Goal: Task Accomplishment & Management: Complete application form

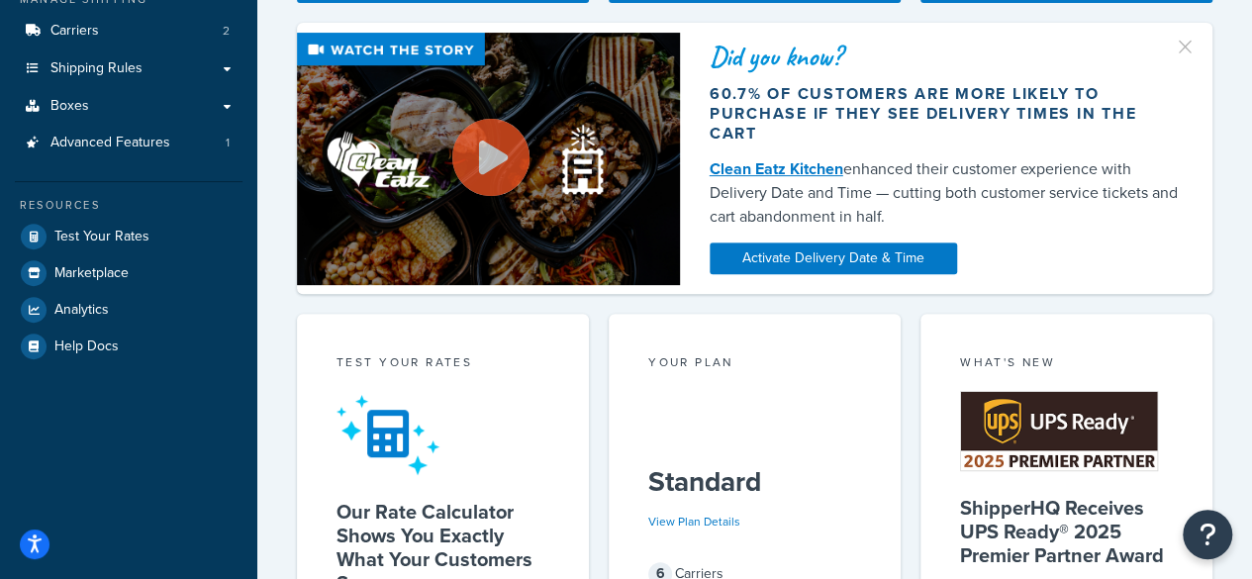
scroll to position [346, 0]
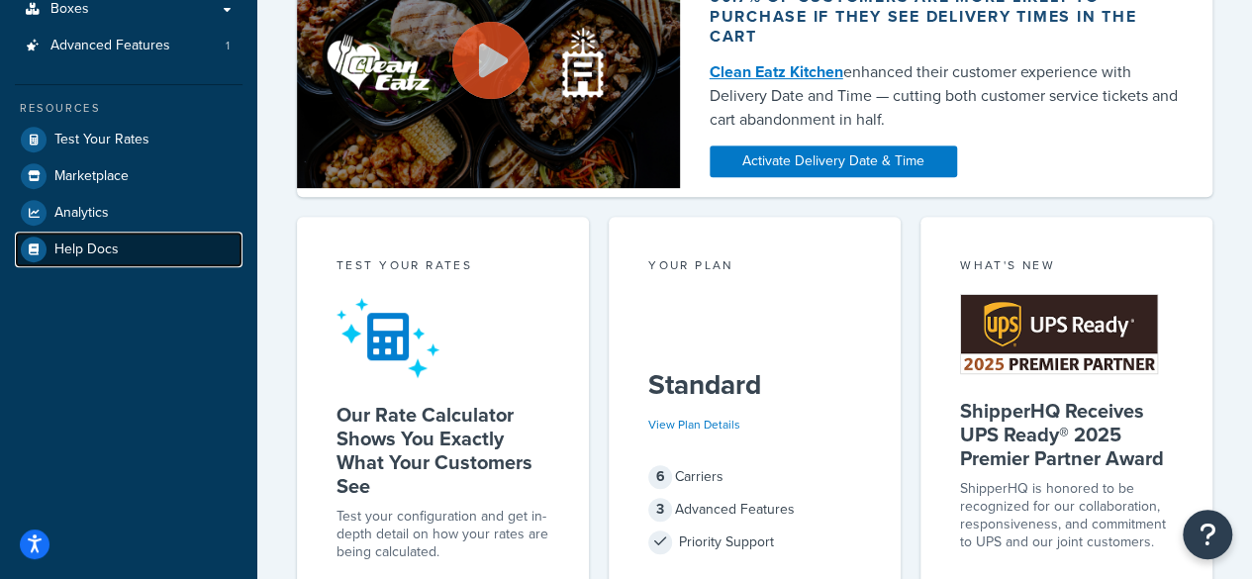
click at [119, 253] on link "Help Docs" at bounding box center [129, 250] width 228 height 36
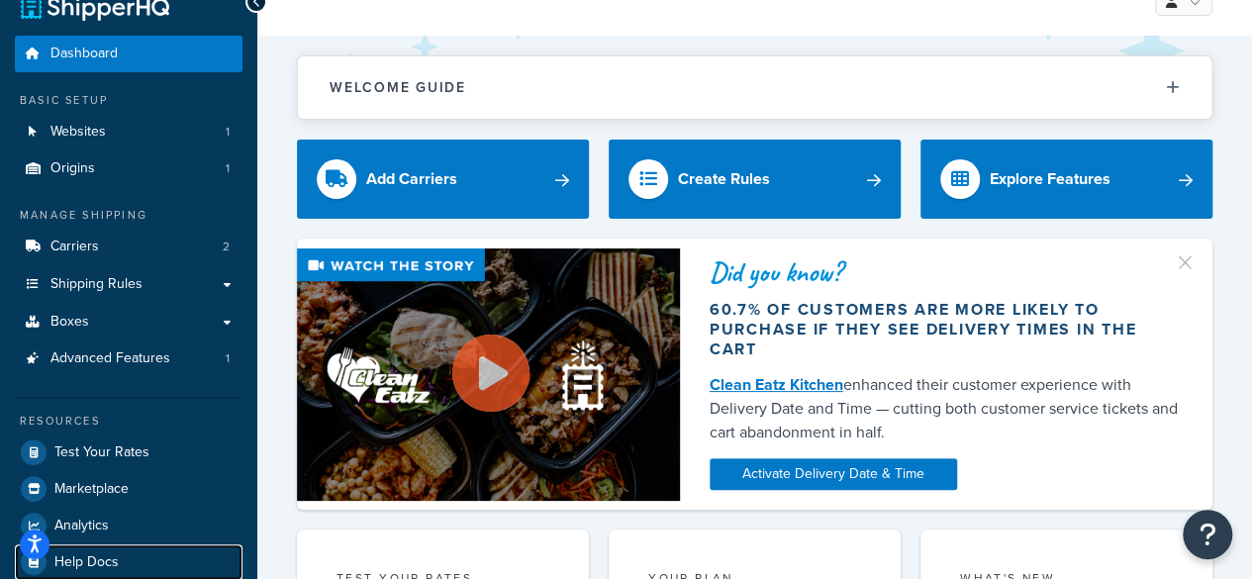
scroll to position [53, 0]
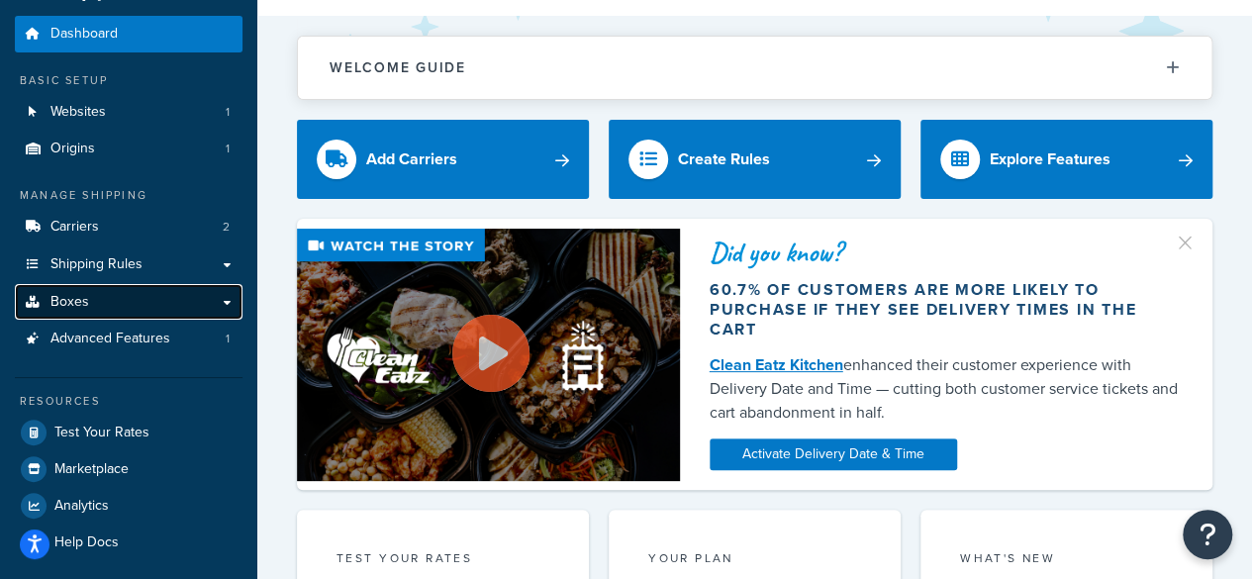
click at [107, 296] on link "Boxes" at bounding box center [129, 302] width 228 height 37
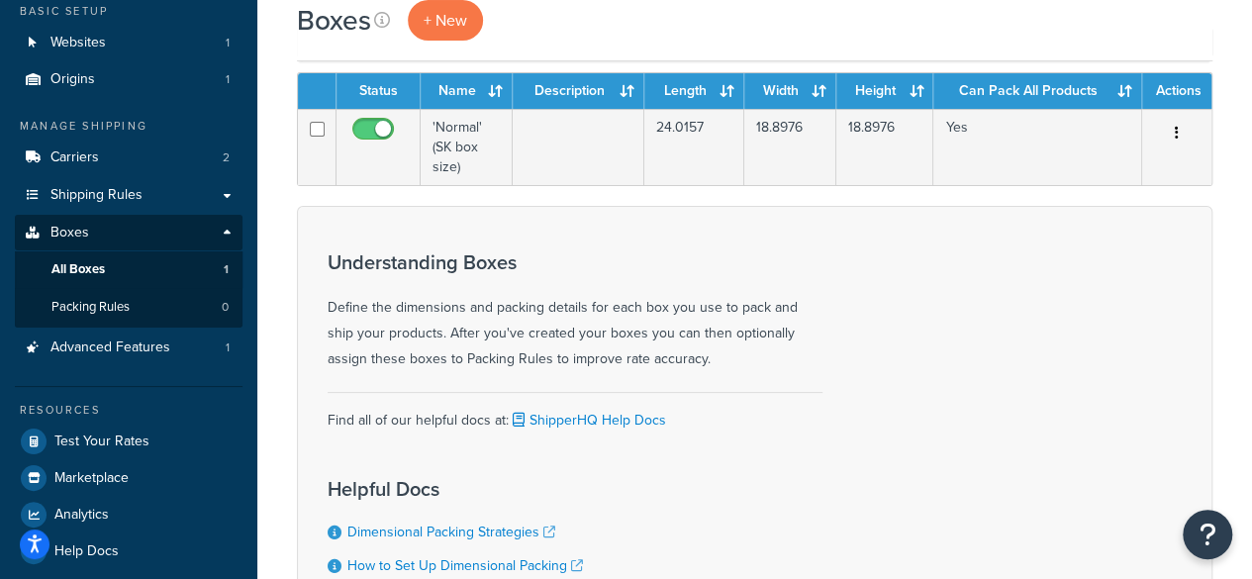
scroll to position [107, 0]
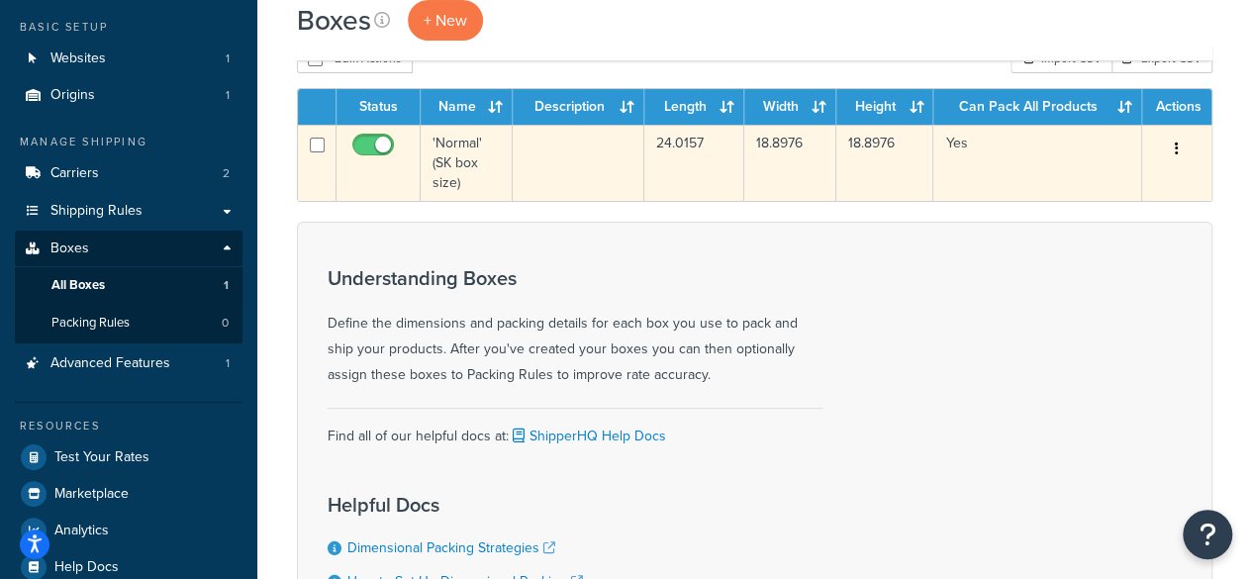
click at [552, 176] on td at bounding box center [579, 163] width 132 height 76
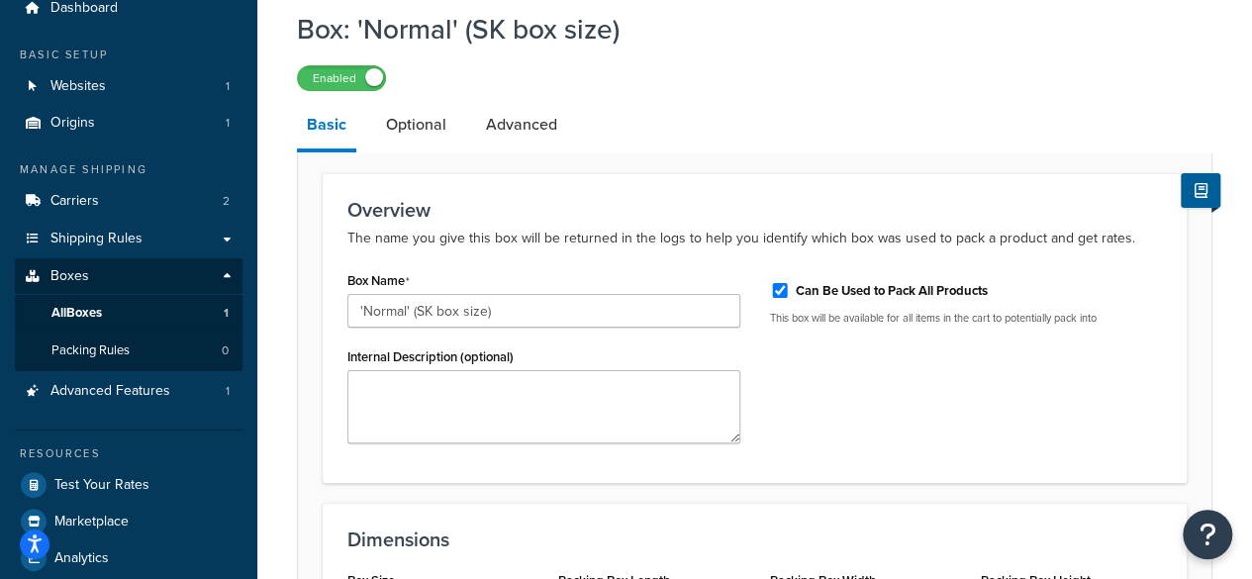
scroll to position [67, 0]
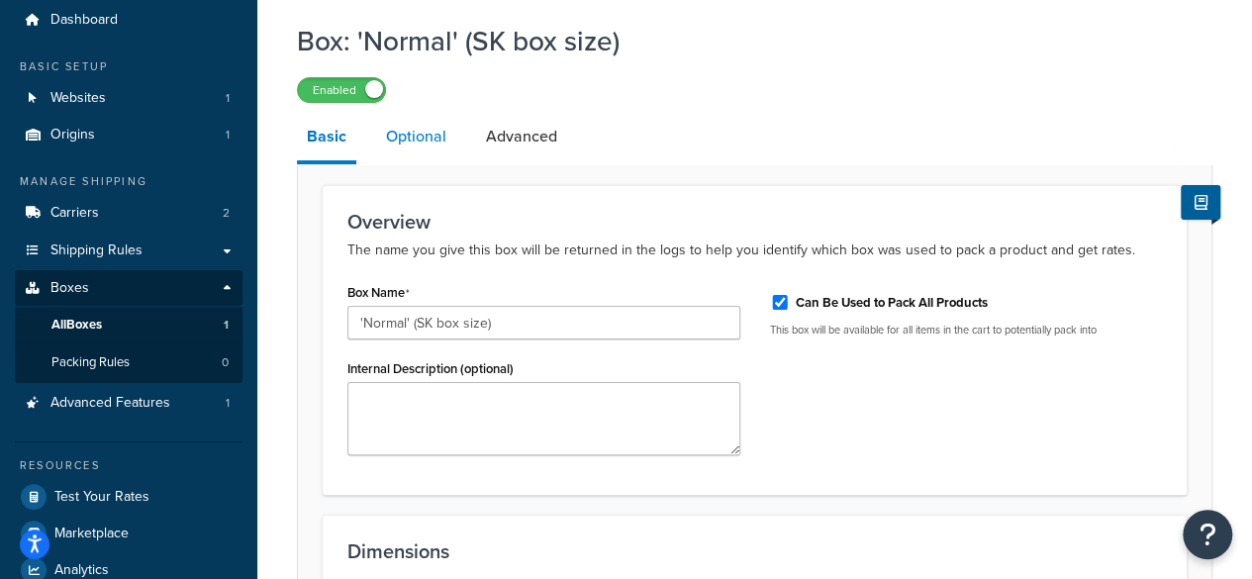
click at [380, 151] on link "Optional" at bounding box center [416, 136] width 80 height 47
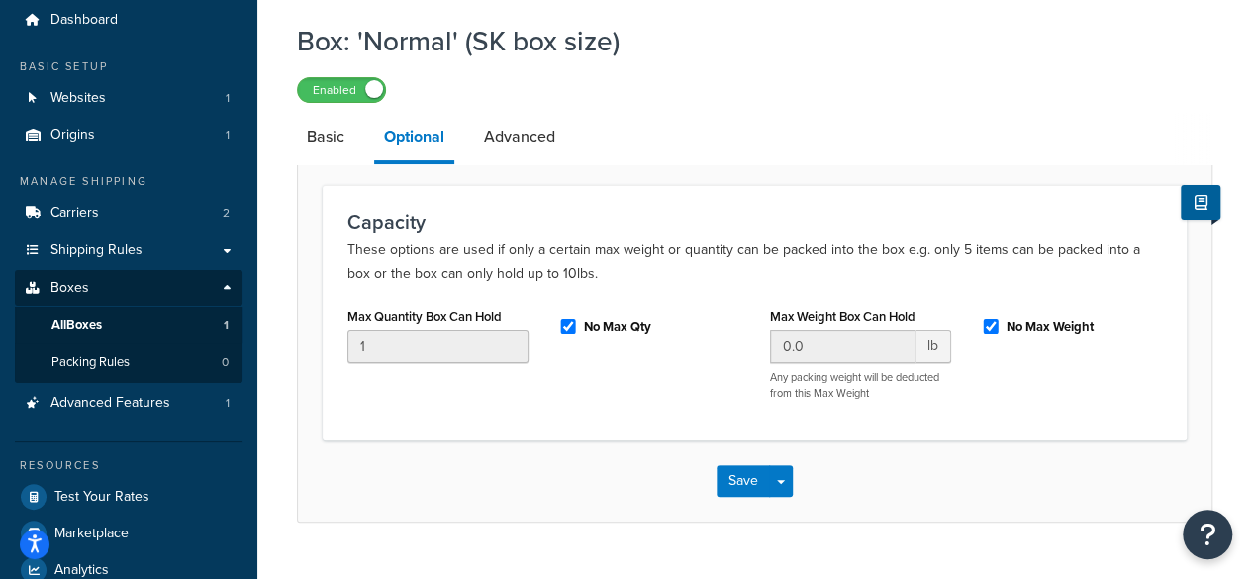
scroll to position [136, 0]
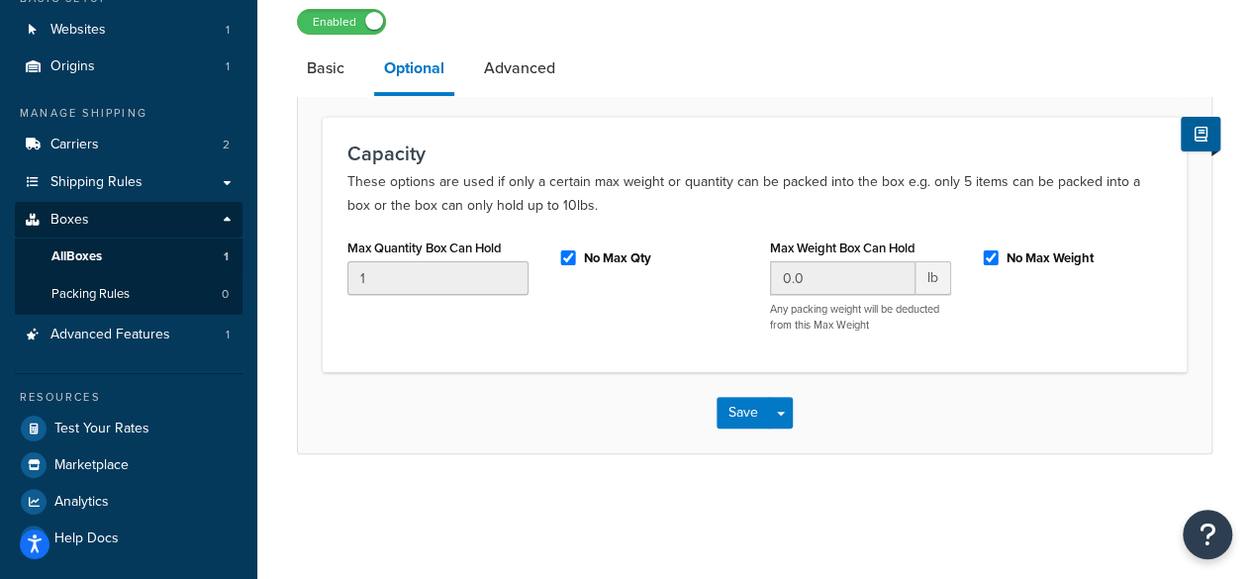
drag, startPoint x: 593, startPoint y: 207, endPoint x: 615, endPoint y: 357, distance: 152.1
click at [517, 84] on link "Advanced" at bounding box center [519, 68] width 91 height 47
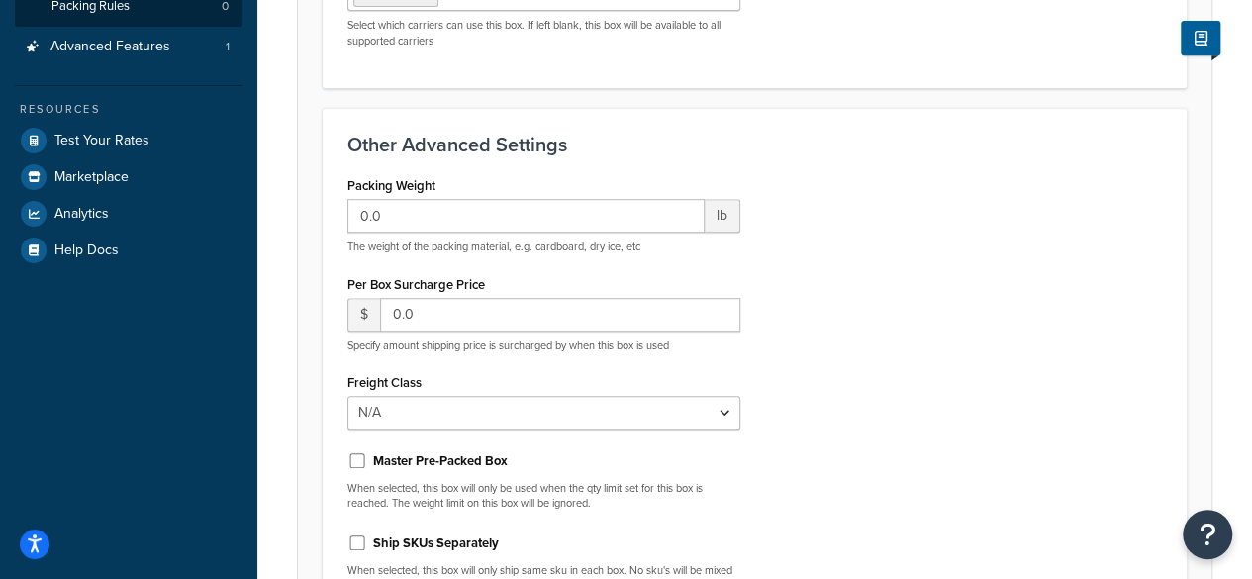
scroll to position [538, 0]
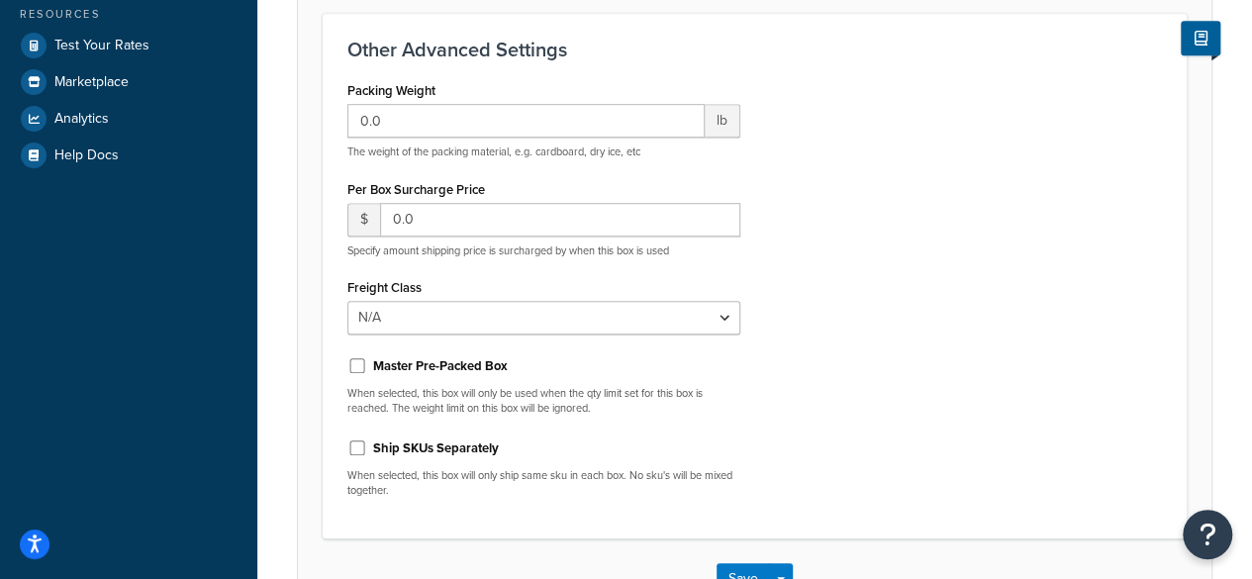
drag, startPoint x: 997, startPoint y: 283, endPoint x: 1007, endPoint y: 391, distance: 108.3
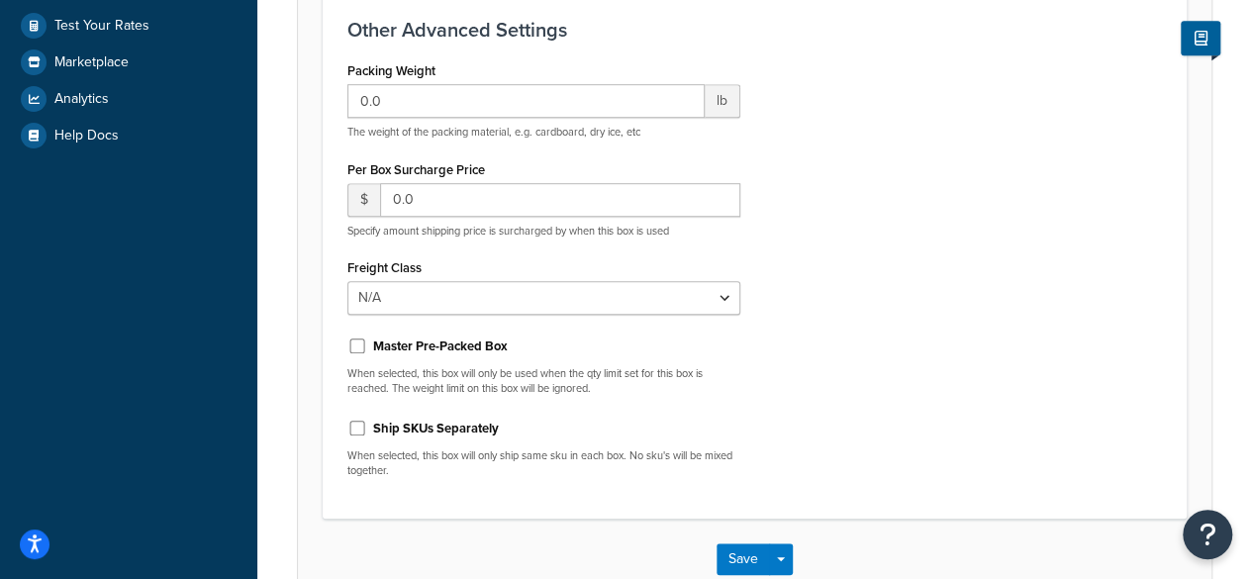
scroll to position [0, 0]
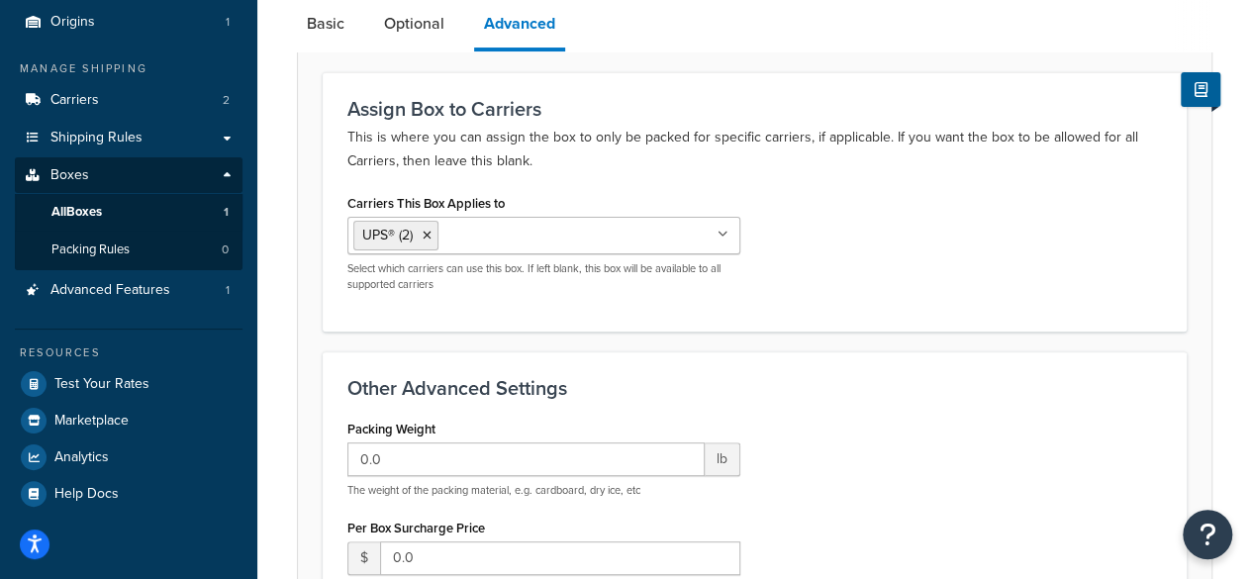
drag, startPoint x: 910, startPoint y: 122, endPoint x: 590, endPoint y: 69, distance: 324.9
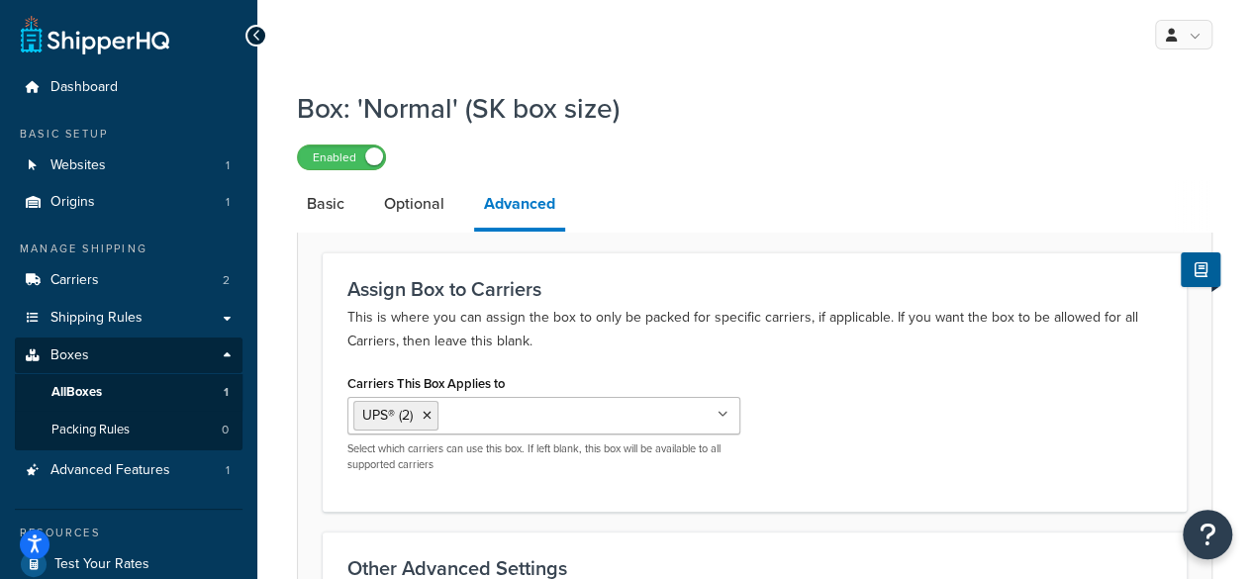
click at [332, 223] on link "Basic" at bounding box center [325, 203] width 57 height 47
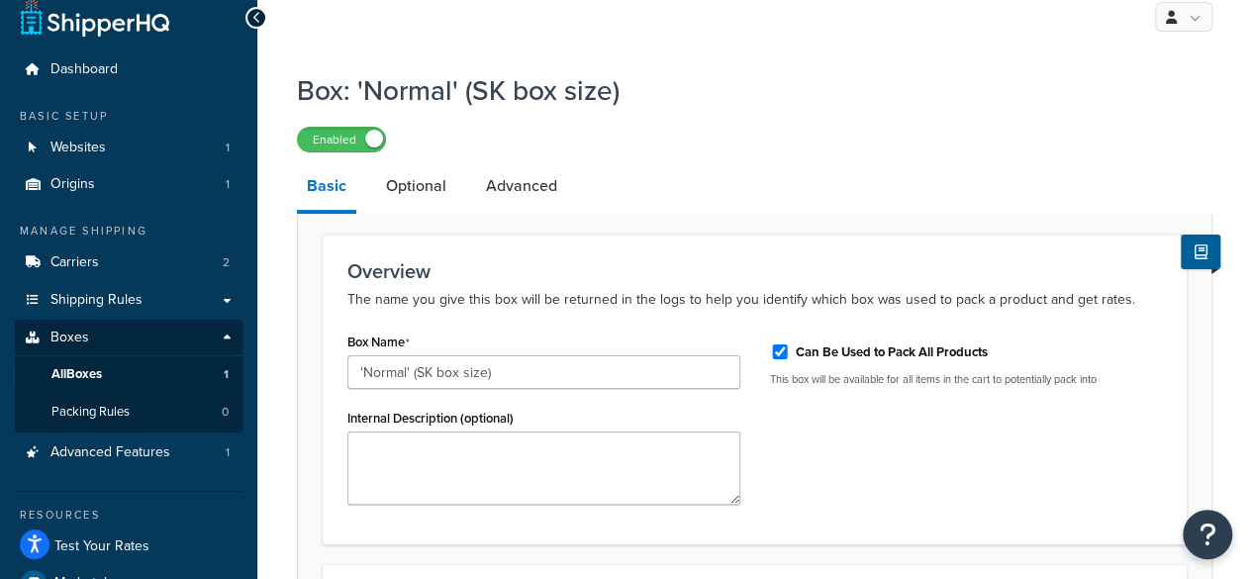
drag, startPoint x: 274, startPoint y: 355, endPoint x: 300, endPoint y: 399, distance: 50.6
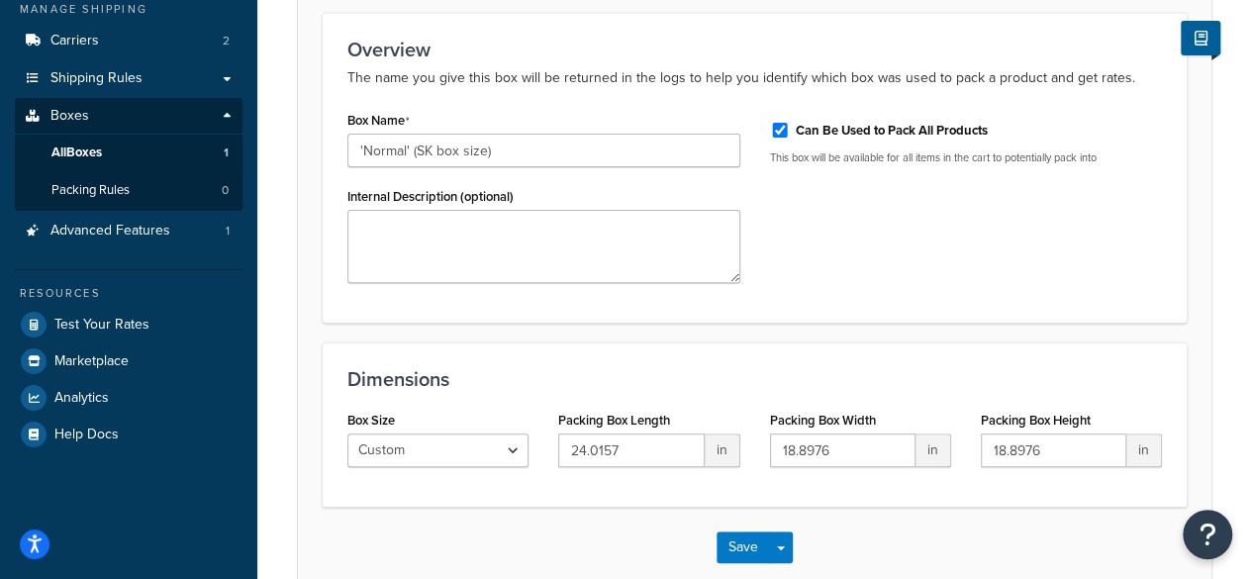
drag, startPoint x: 315, startPoint y: 422, endPoint x: 321, endPoint y: 485, distance: 63.6
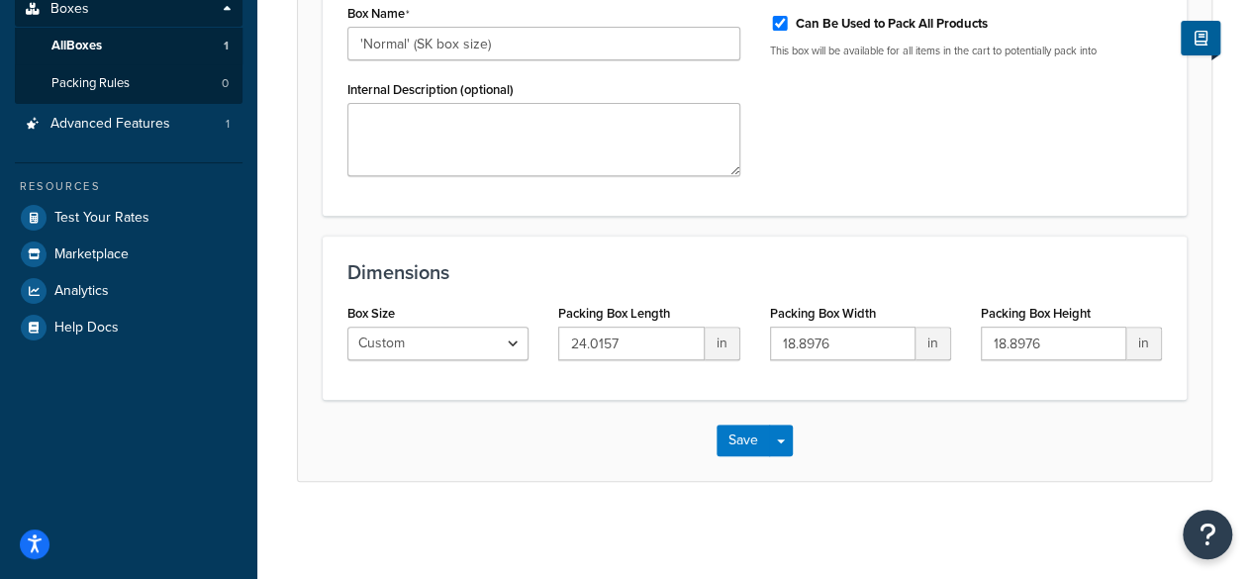
drag, startPoint x: 321, startPoint y: 433, endPoint x: 323, endPoint y: 478, distance: 44.6
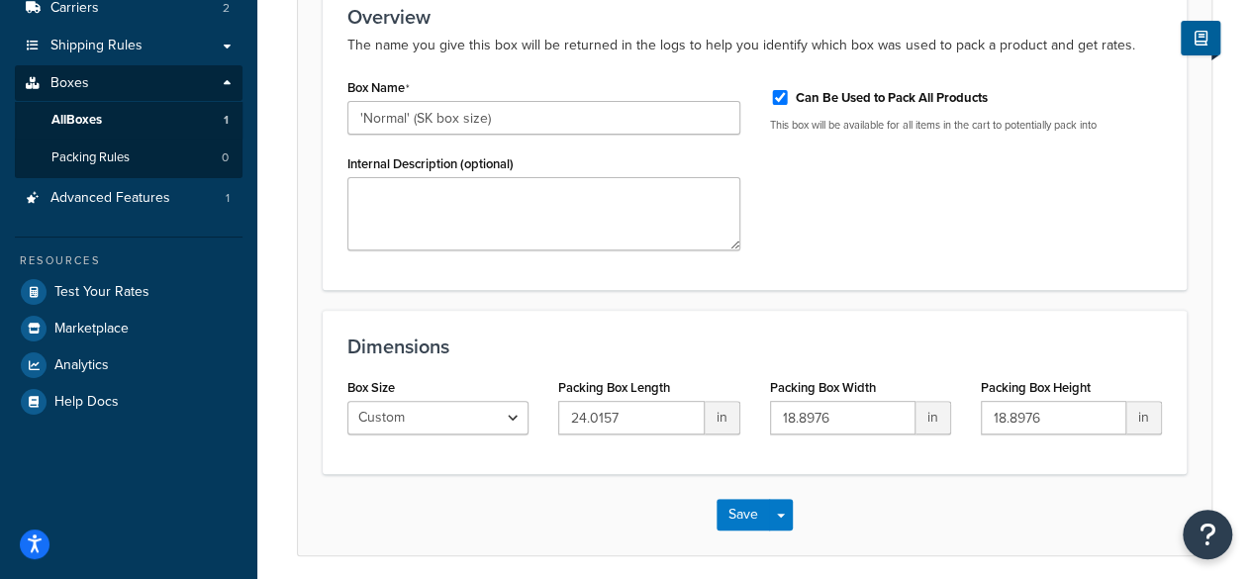
drag, startPoint x: 318, startPoint y: 405, endPoint x: 313, endPoint y: 262, distance: 142.6
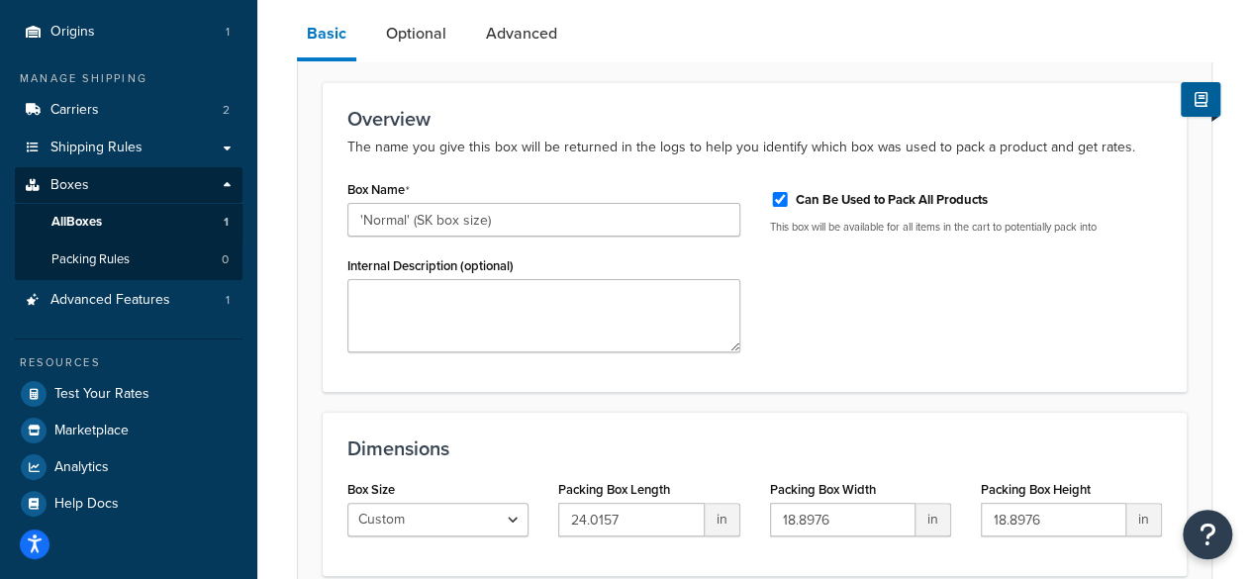
drag, startPoint x: 394, startPoint y: 305, endPoint x: 388, endPoint y: 183, distance: 121.9
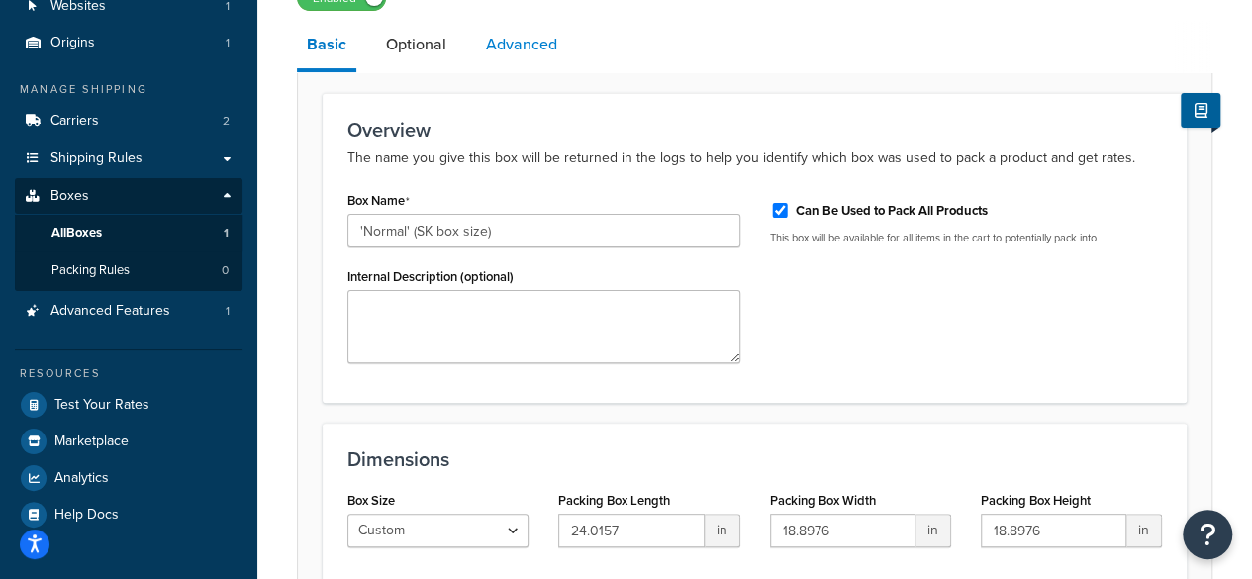
click at [550, 62] on link "Advanced" at bounding box center [521, 44] width 91 height 47
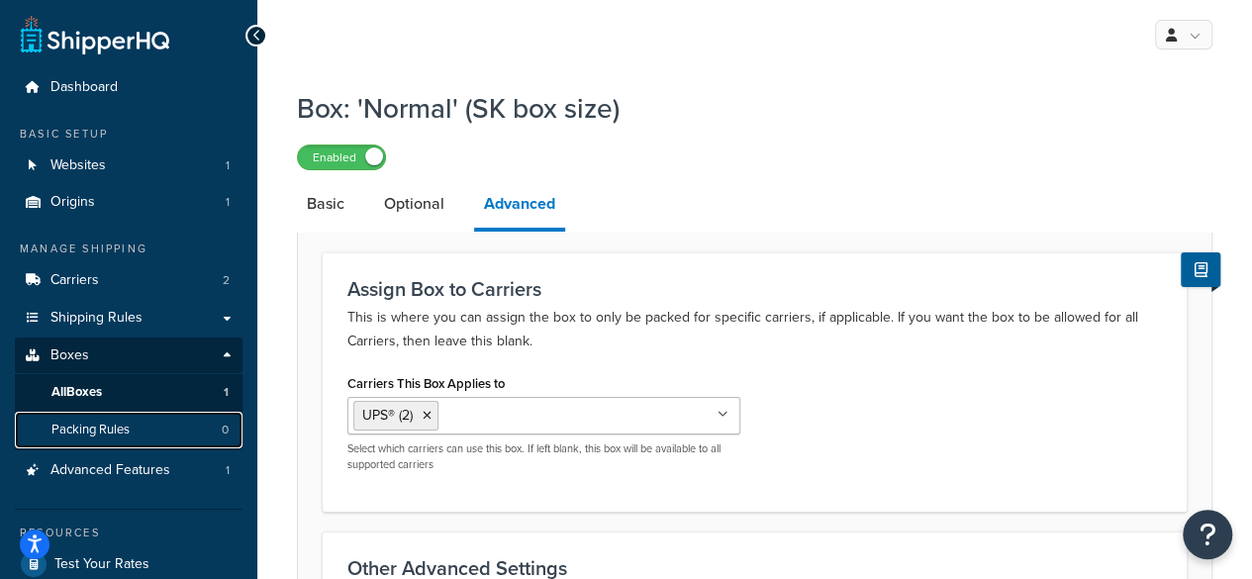
click at [139, 424] on link "Packing Rules 0" at bounding box center [129, 430] width 228 height 37
click at [123, 426] on span "Packing Rules" at bounding box center [90, 430] width 78 height 17
click at [125, 427] on span "Packing Rules" at bounding box center [90, 430] width 78 height 17
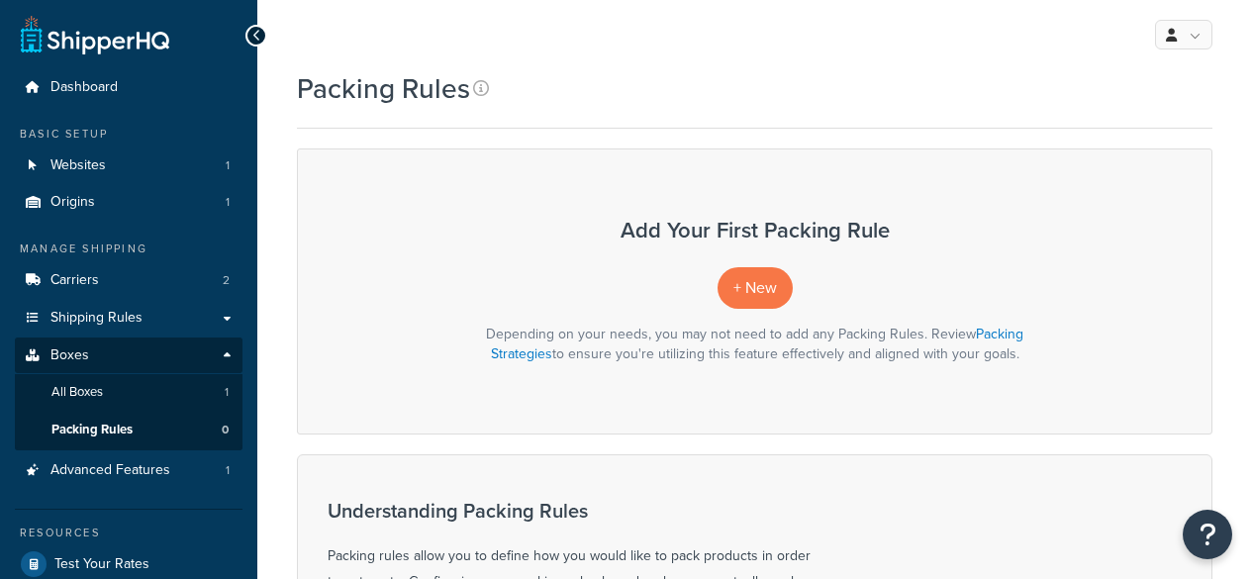
scroll to position [59, 0]
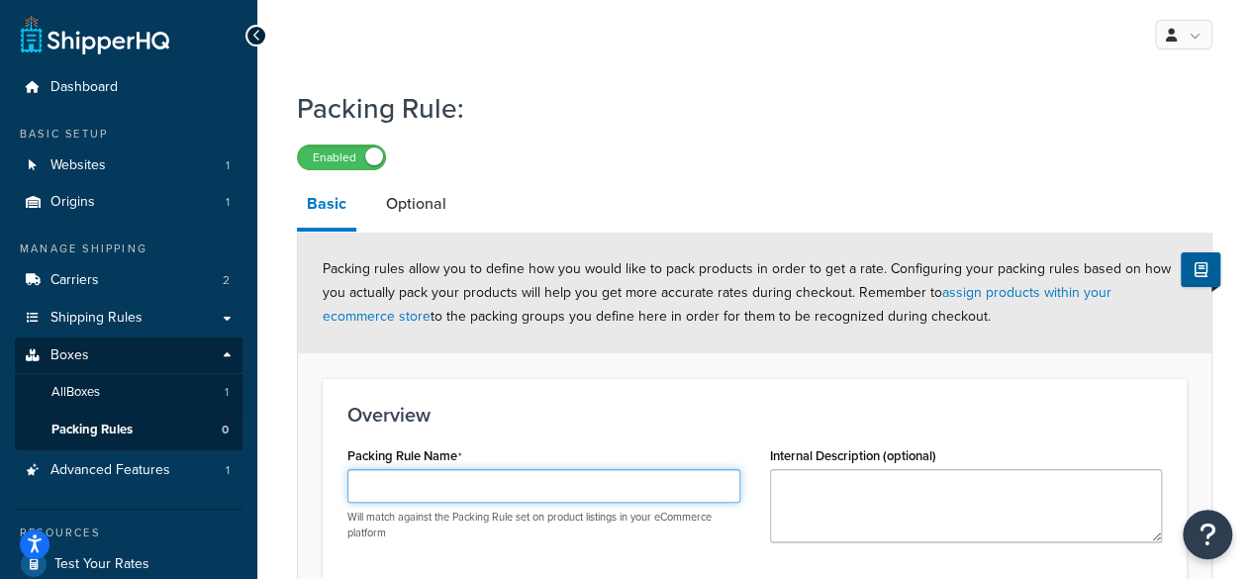
click at [546, 487] on input "Packing Rule Name" at bounding box center [543, 486] width 393 height 34
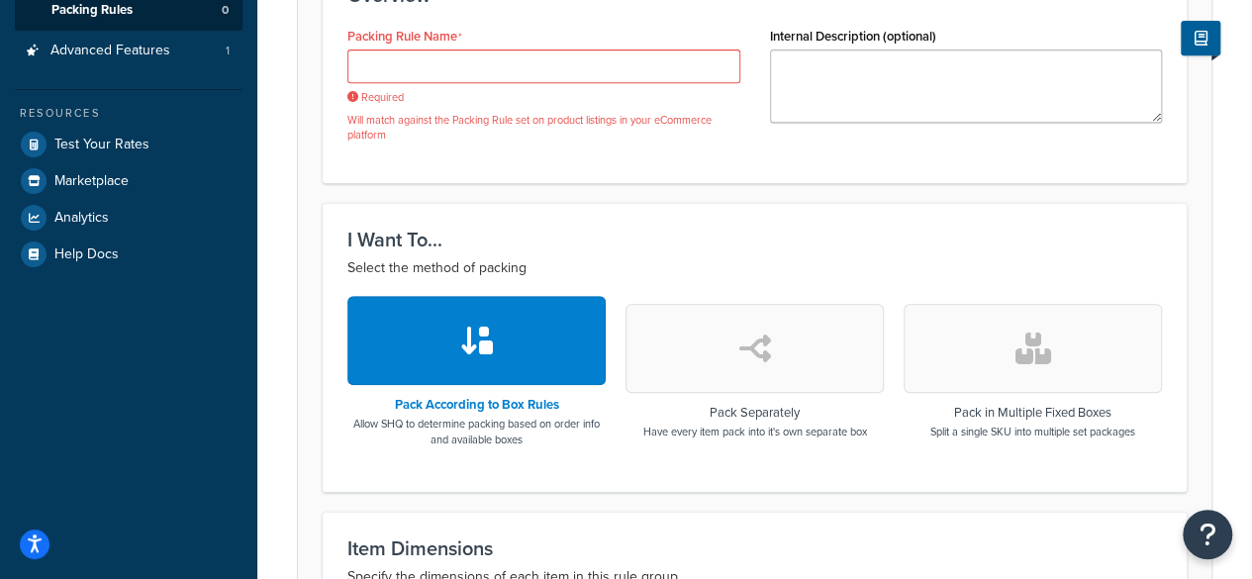
drag, startPoint x: 517, startPoint y: 212, endPoint x: 522, endPoint y: 361, distance: 149.5
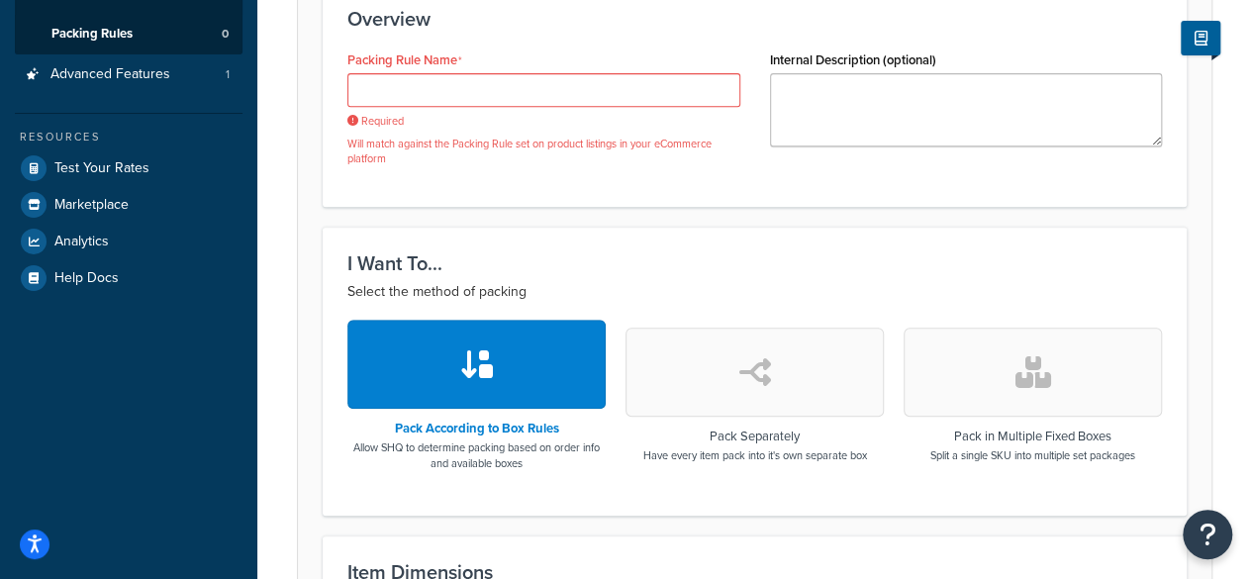
drag, startPoint x: 503, startPoint y: 175, endPoint x: 507, endPoint y: 128, distance: 47.7
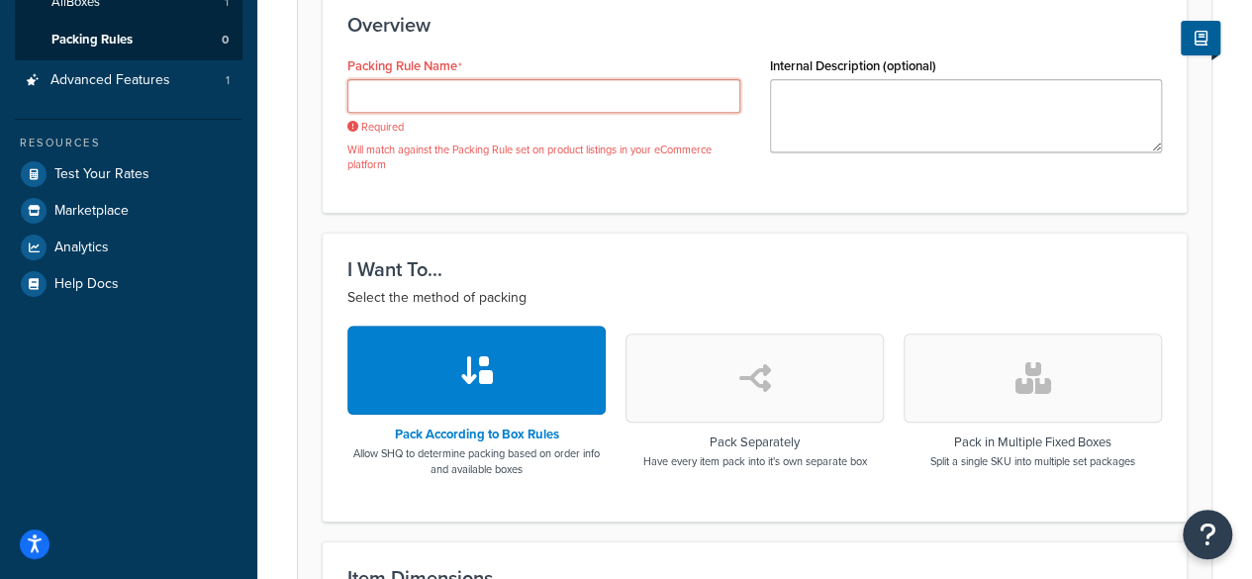
click at [509, 112] on input "Packing Rule Name" at bounding box center [543, 96] width 393 height 34
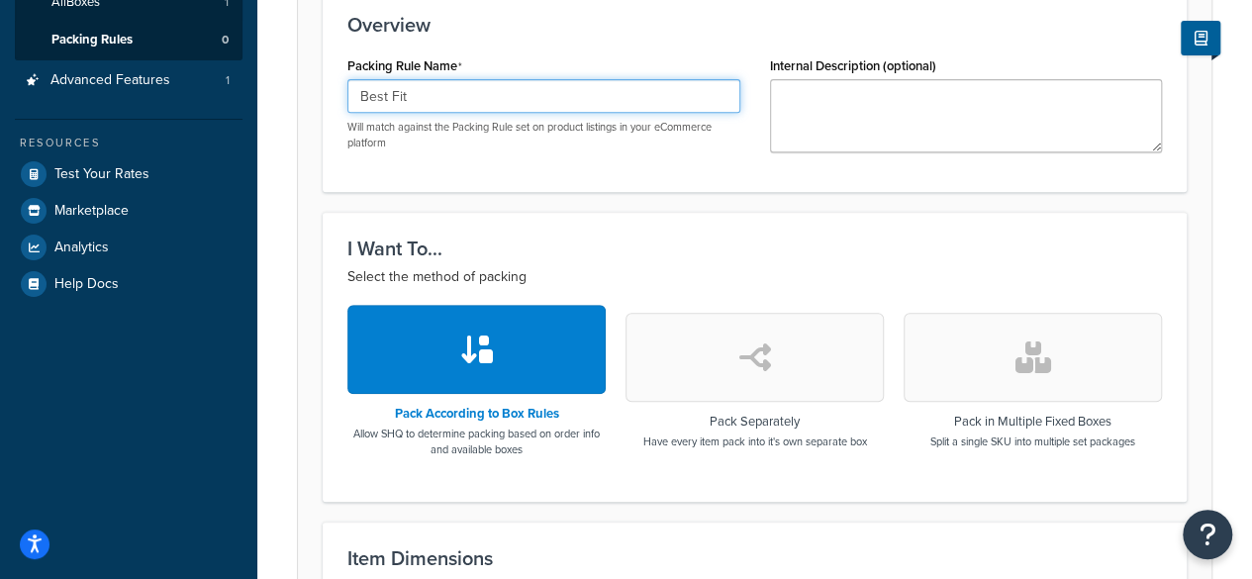
type input "Best Fit"
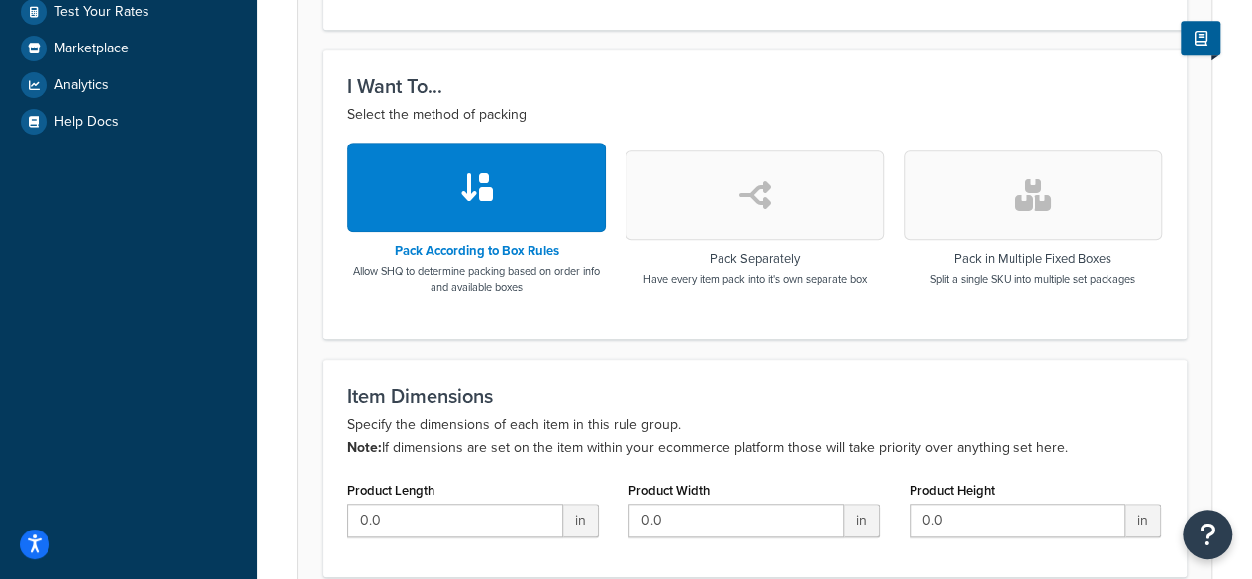
drag, startPoint x: 306, startPoint y: 331, endPoint x: 314, endPoint y: 442, distance: 111.1
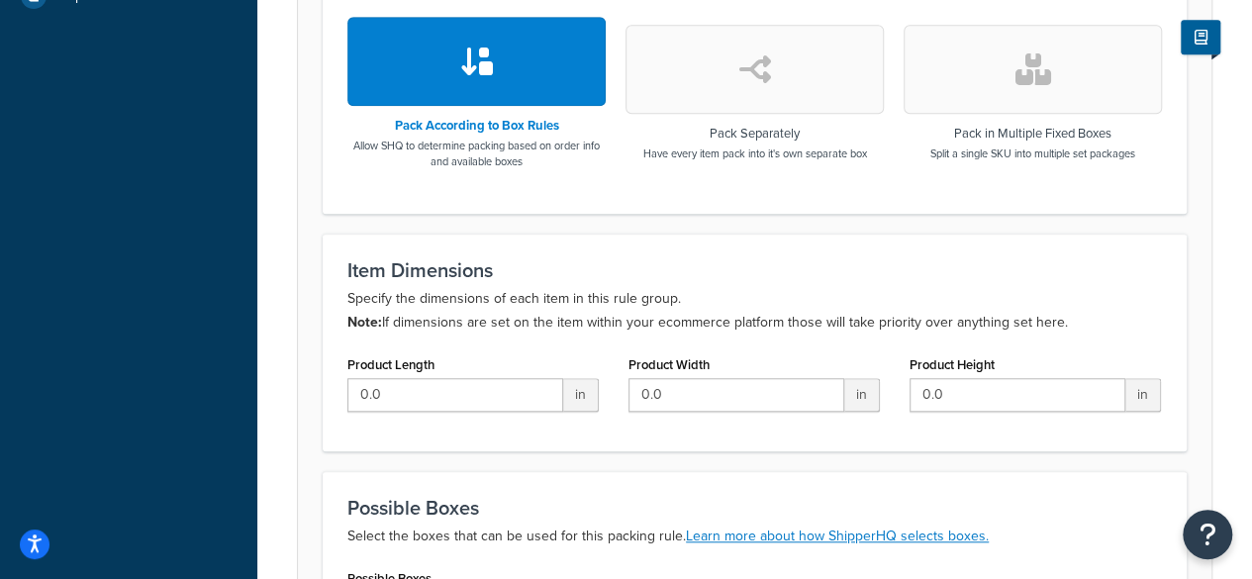
scroll to position [711, 0]
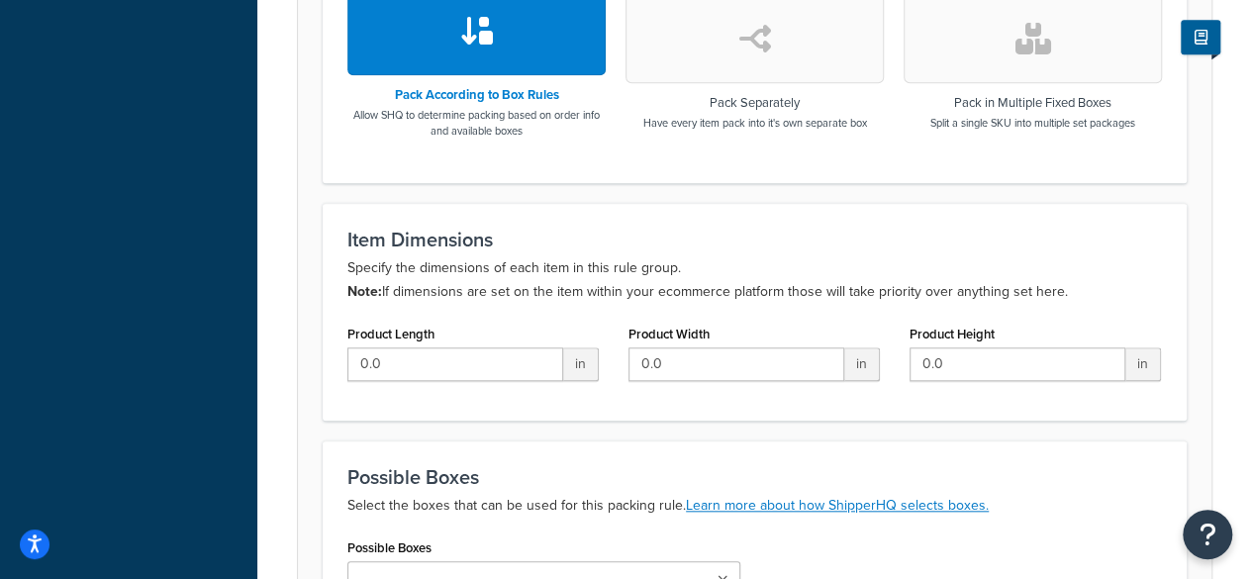
drag, startPoint x: 326, startPoint y: 352, endPoint x: 330, endPoint y: 381, distance: 29.0
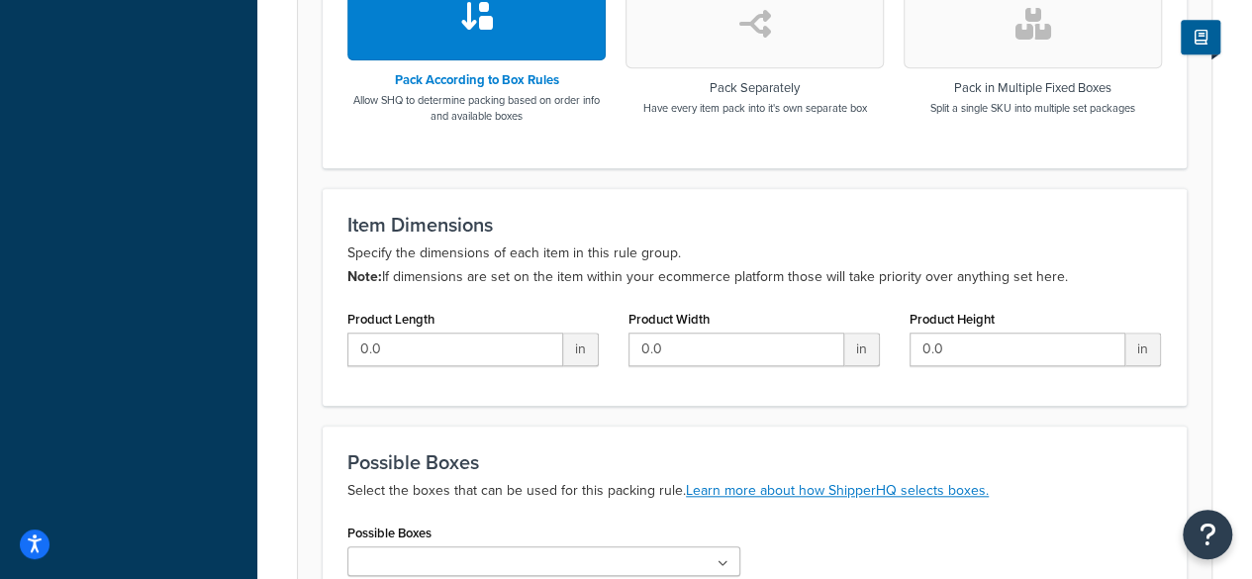
scroll to position [728, 0]
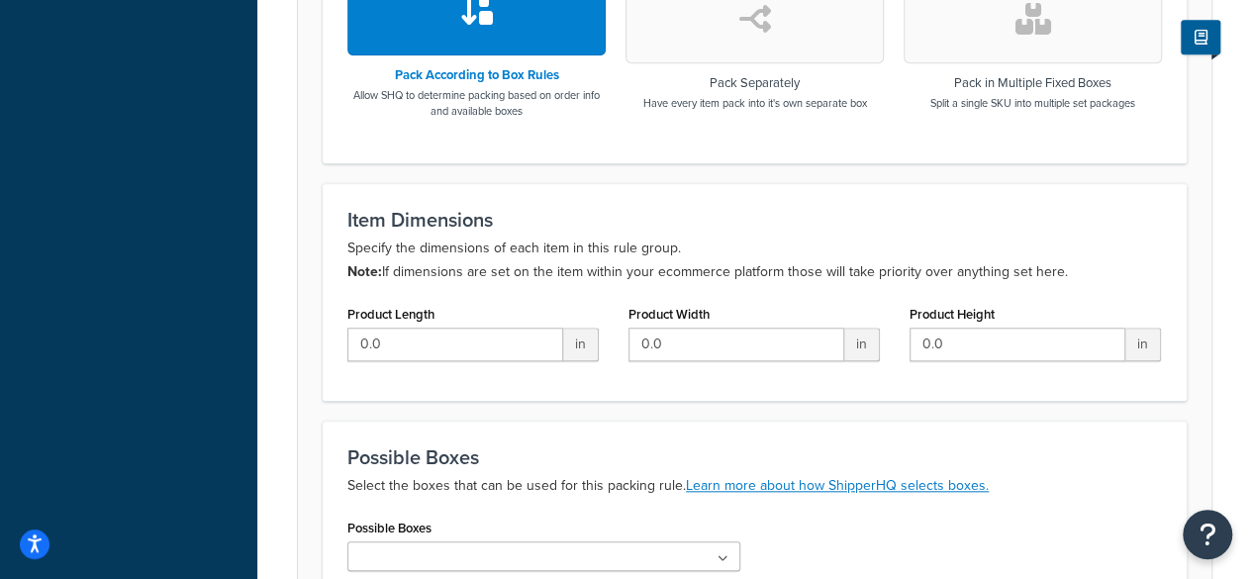
drag, startPoint x: 303, startPoint y: 244, endPoint x: 313, endPoint y: 284, distance: 40.8
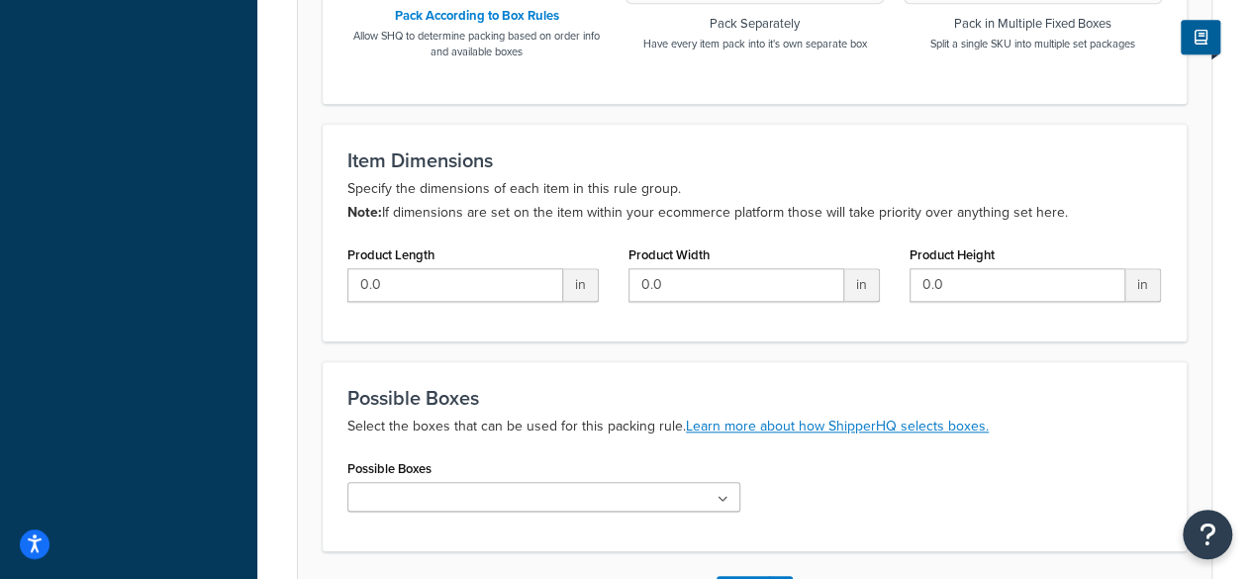
drag, startPoint x: 293, startPoint y: 284, endPoint x: 363, endPoint y: 289, distance: 70.4
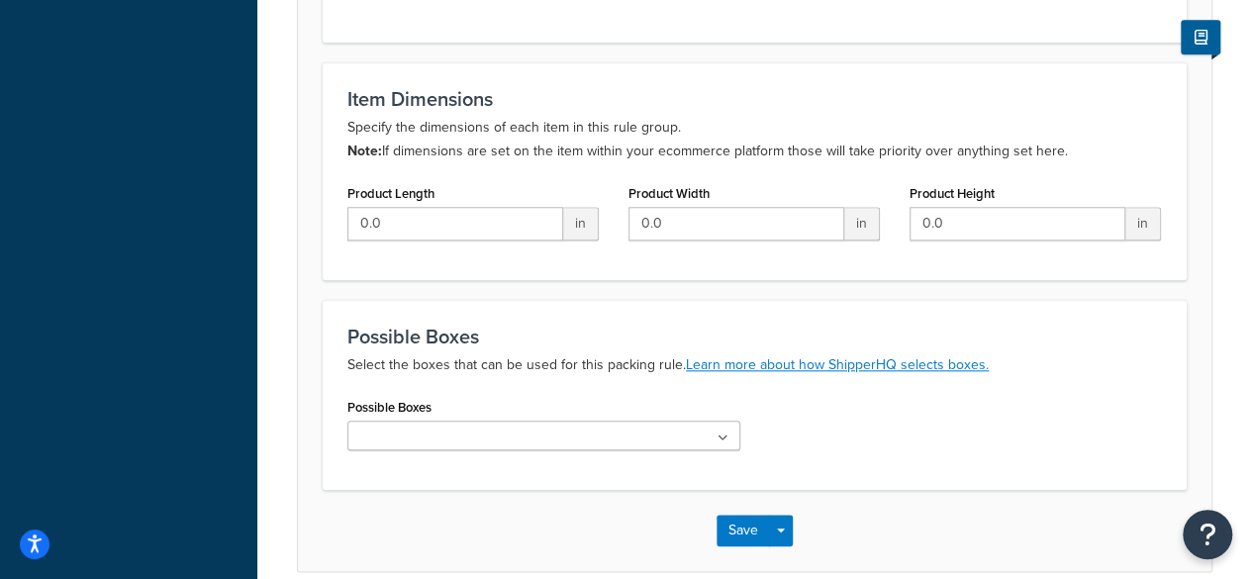
click at [502, 421] on ul at bounding box center [543, 436] width 393 height 30
click at [801, 427] on div "Possible Boxes No results found" at bounding box center [754, 429] width 844 height 72
click at [677, 440] on ul at bounding box center [543, 436] width 393 height 30
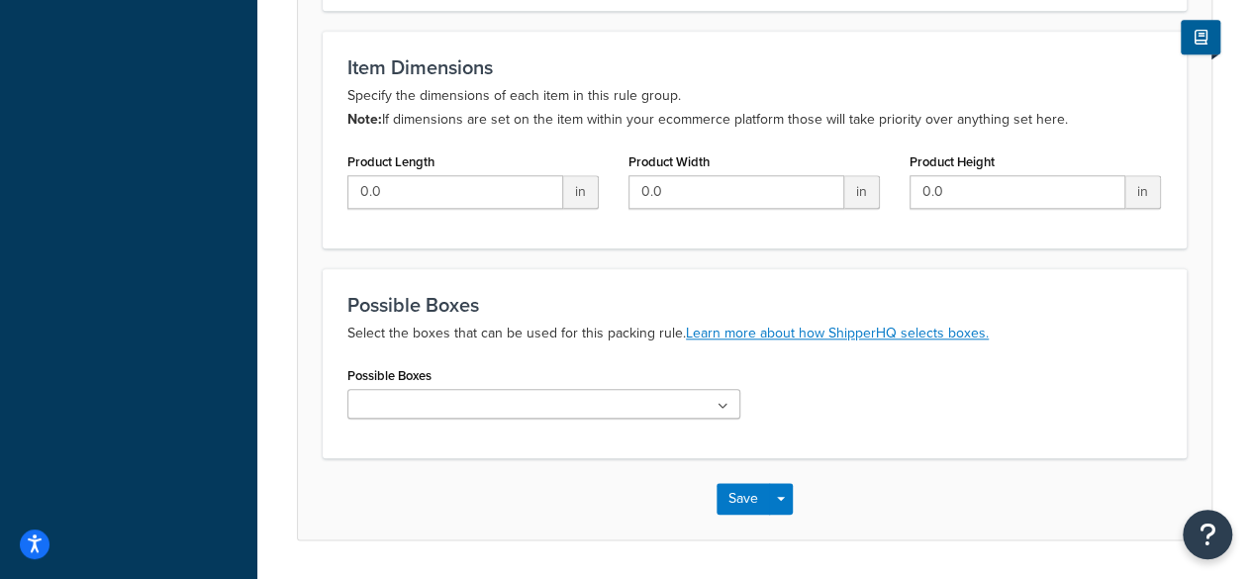
scroll to position [895, 0]
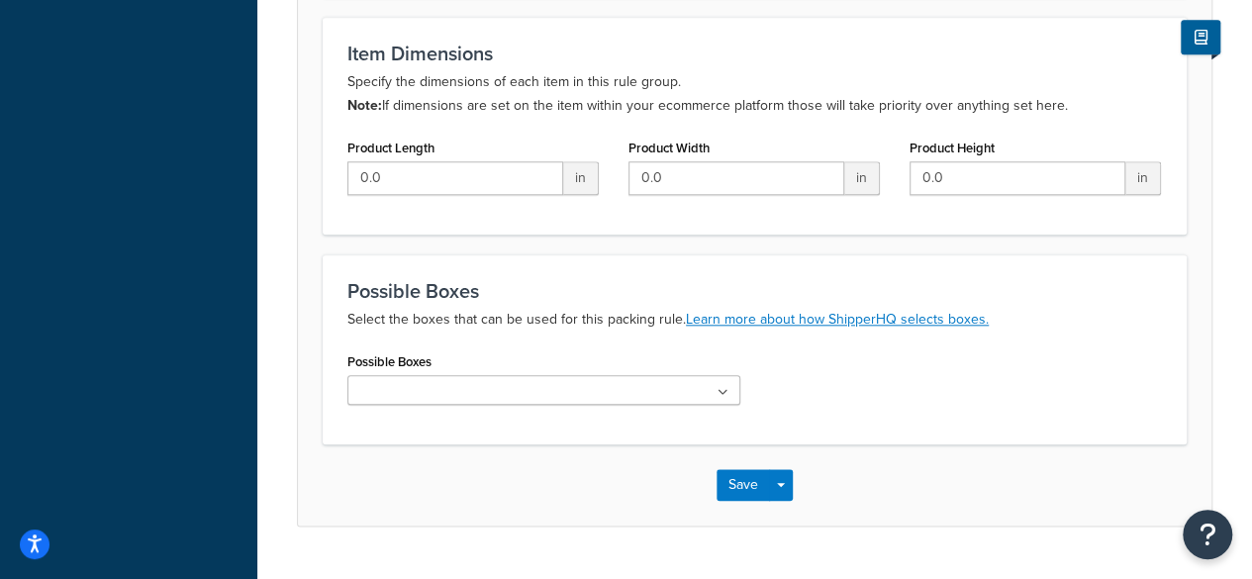
drag, startPoint x: 810, startPoint y: 433, endPoint x: 705, endPoint y: 413, distance: 107.9
click at [739, 389] on div "Possible Boxes No results found" at bounding box center [543, 383] width 423 height 72
click at [683, 387] on ul at bounding box center [543, 390] width 393 height 30
click at [556, 422] on span "No results found" at bounding box center [543, 426] width 391 height 44
click at [554, 423] on span "No results found" at bounding box center [543, 426] width 391 height 44
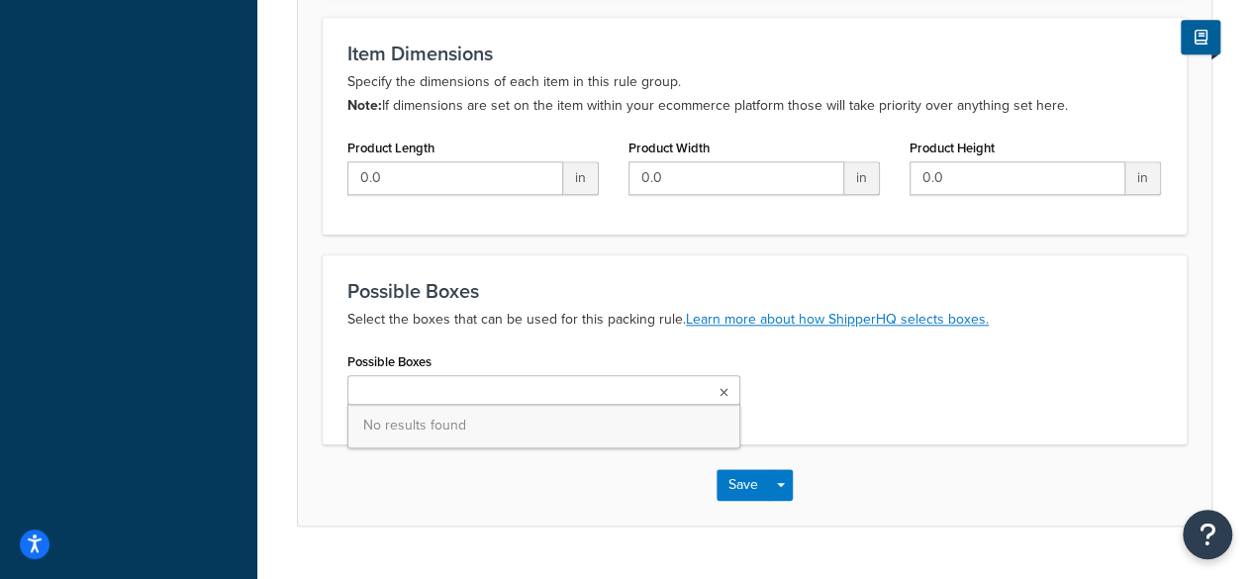
click at [469, 424] on span "No results found" at bounding box center [543, 426] width 391 height 44
drag, startPoint x: 528, startPoint y: 491, endPoint x: 573, endPoint y: 436, distance: 70.3
click at [528, 493] on div "Save Save Dropdown Save and Edit Save and Duplicate Save and Create New" at bounding box center [754, 484] width 913 height 81
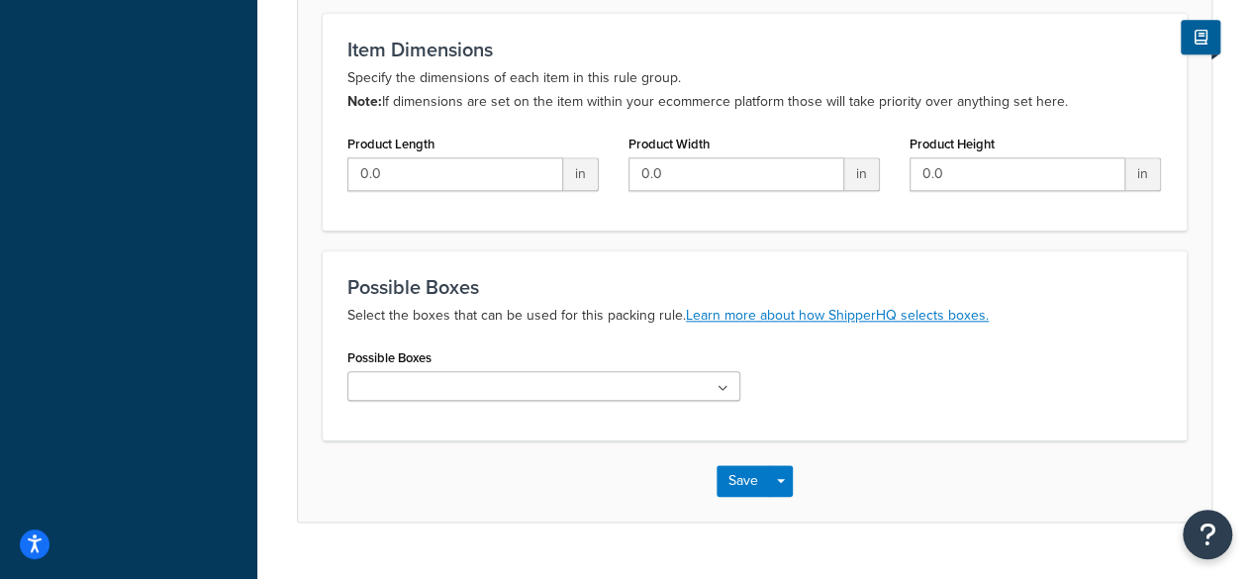
drag, startPoint x: 598, startPoint y: 450, endPoint x: 606, endPoint y: 425, distance: 26.0
click at [607, 370] on ul at bounding box center [543, 385] width 393 height 30
click at [594, 417] on span "No results found" at bounding box center [543, 421] width 391 height 44
click at [594, 418] on span "No results found" at bounding box center [543, 421] width 391 height 44
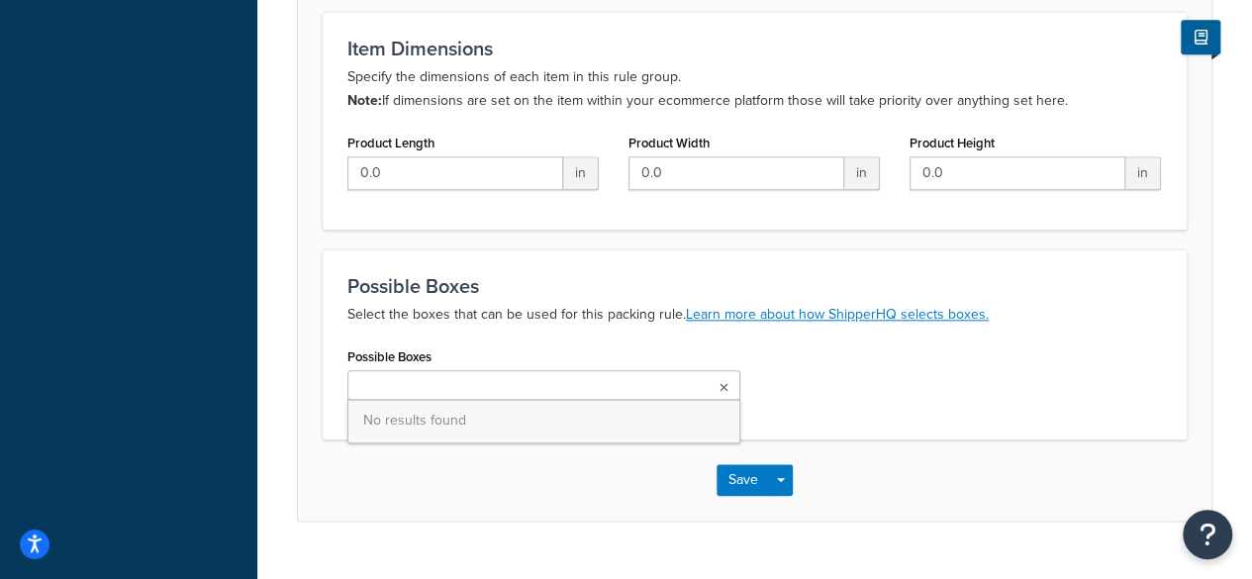
click at [530, 468] on div "Save Save Dropdown Save and Edit Save and Duplicate Save and Create New" at bounding box center [754, 479] width 913 height 81
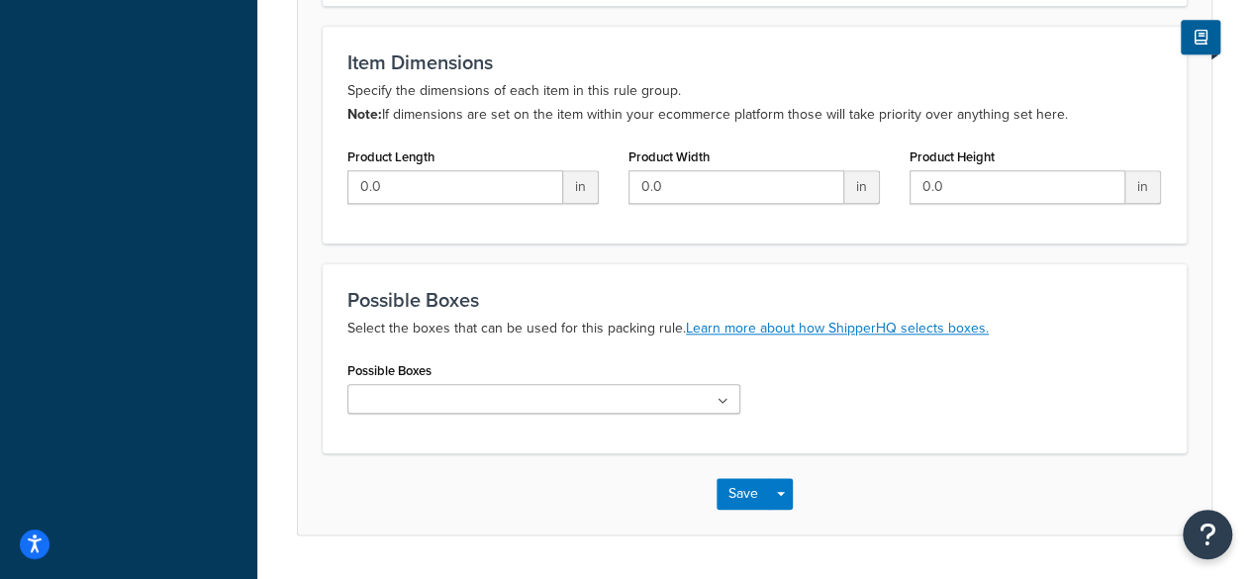
scroll to position [915, 0]
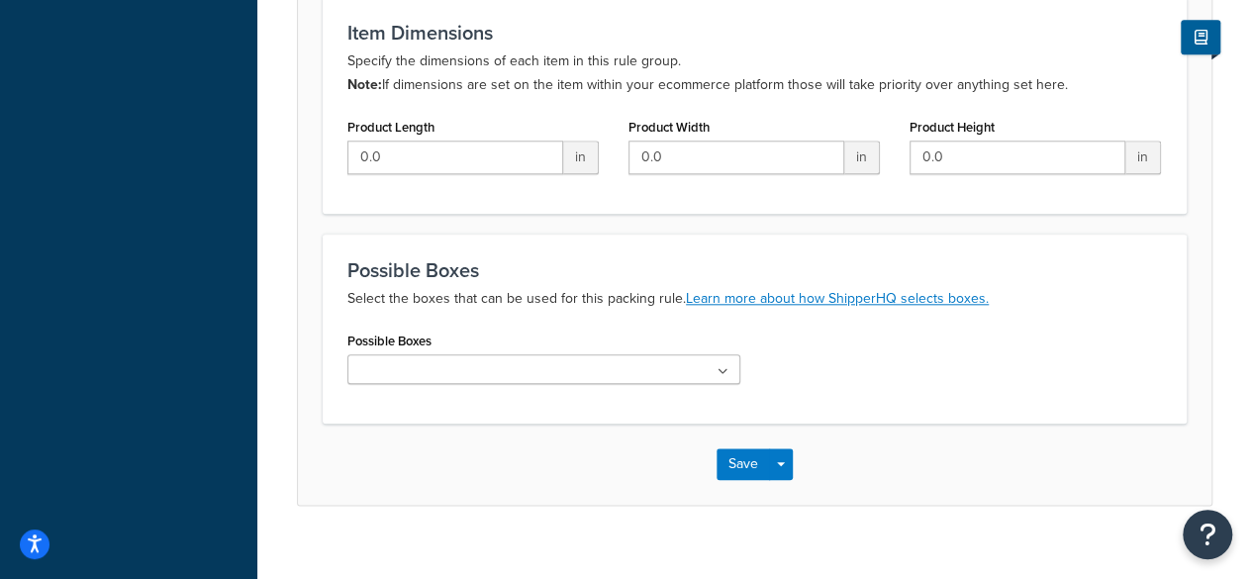
click at [707, 472] on div "Save Save Dropdown Save and Edit Save and Duplicate Save and Create New" at bounding box center [754, 464] width 913 height 81
click at [724, 464] on button "Save" at bounding box center [742, 464] width 53 height 32
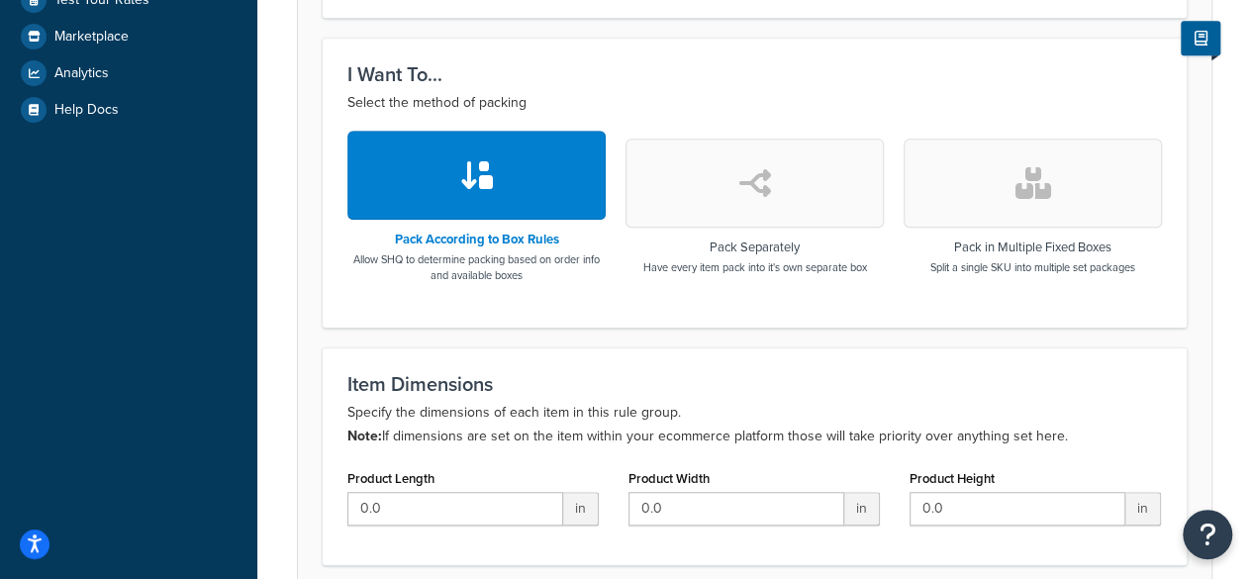
scroll to position [384, 0]
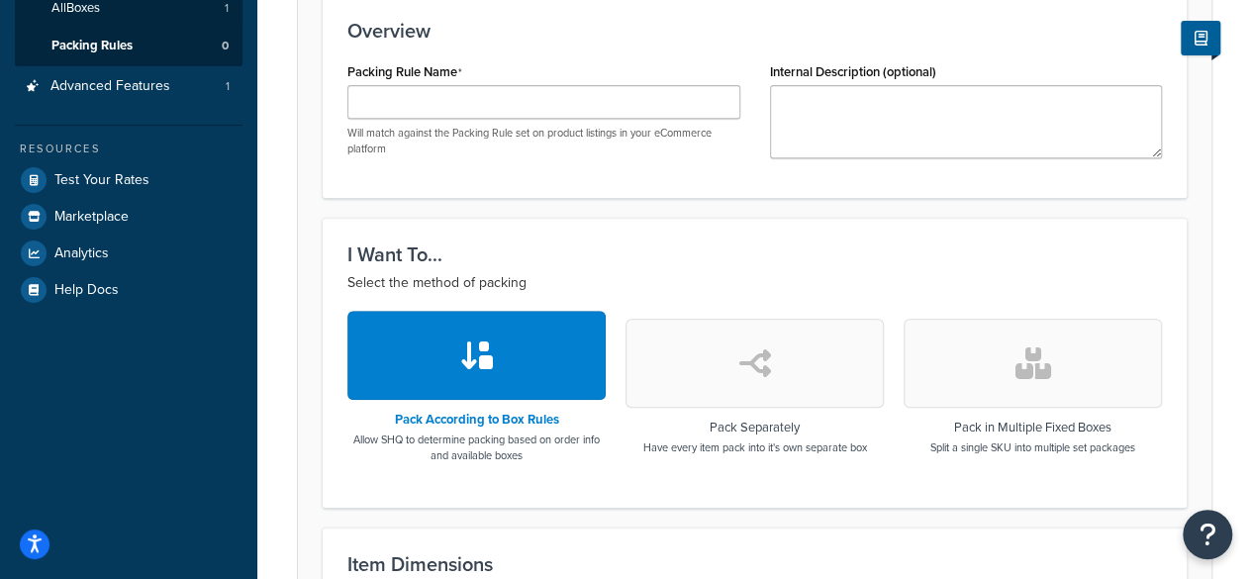
drag, startPoint x: 234, startPoint y: 272, endPoint x: 241, endPoint y: 122, distance: 150.6
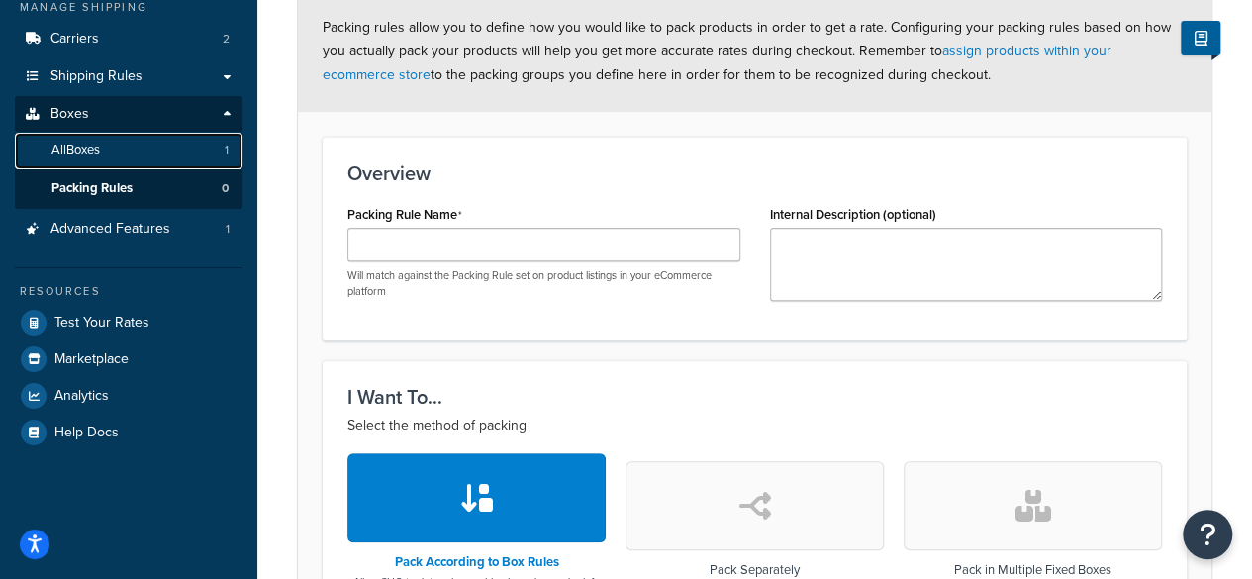
click at [97, 153] on span "All Boxes" at bounding box center [75, 150] width 48 height 17
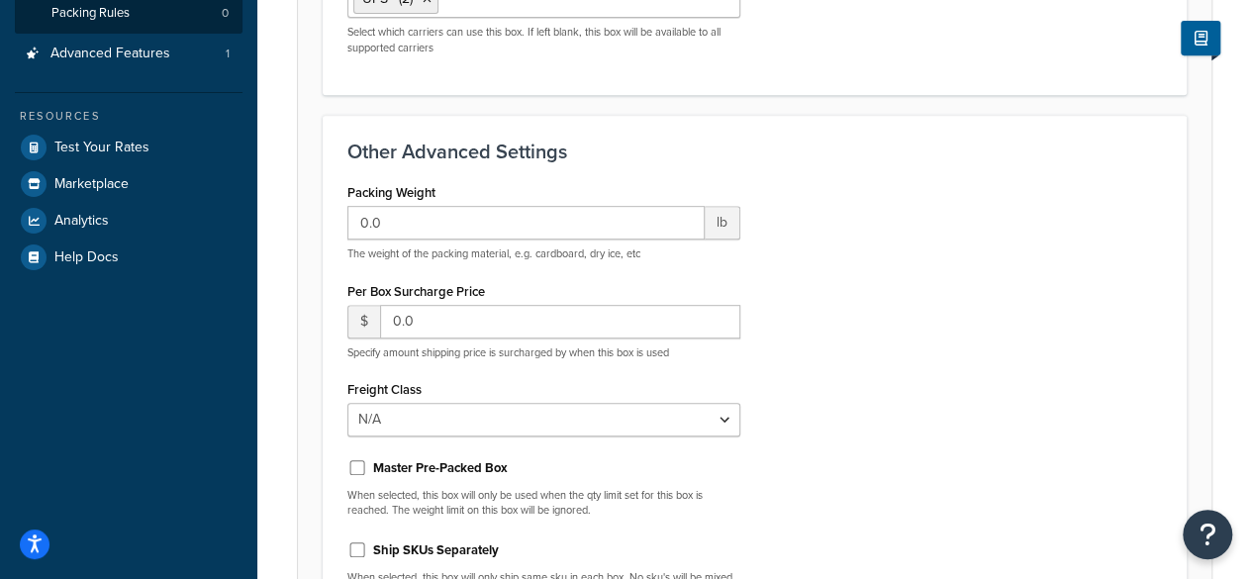
drag, startPoint x: 697, startPoint y: 321, endPoint x: 709, endPoint y: 191, distance: 130.3
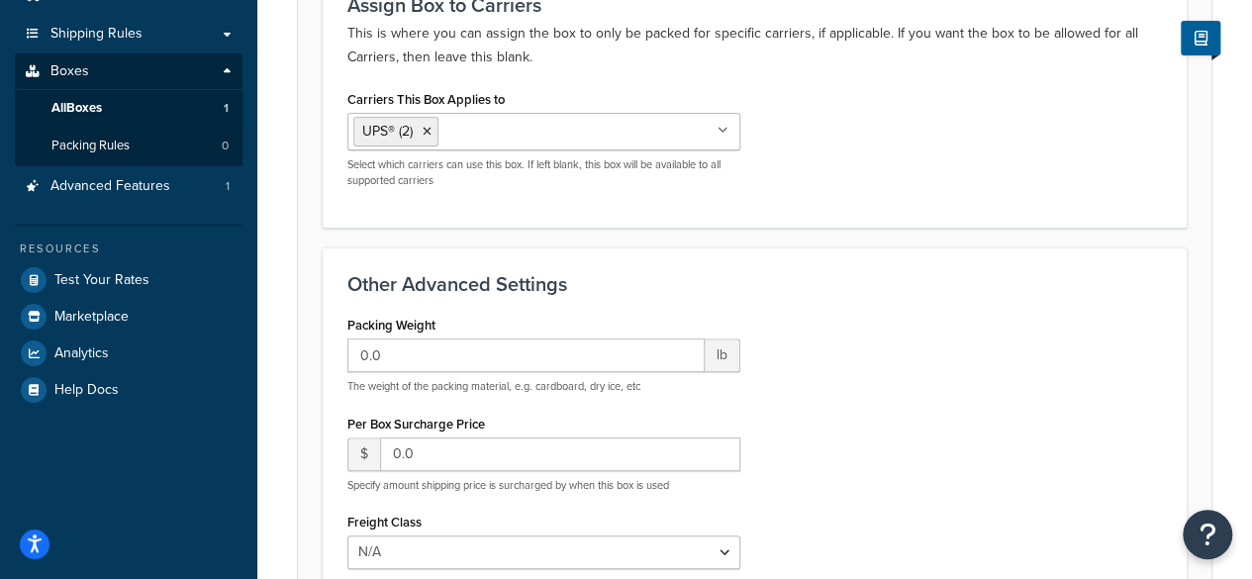
drag, startPoint x: 874, startPoint y: 344, endPoint x: 853, endPoint y: 213, distance: 133.2
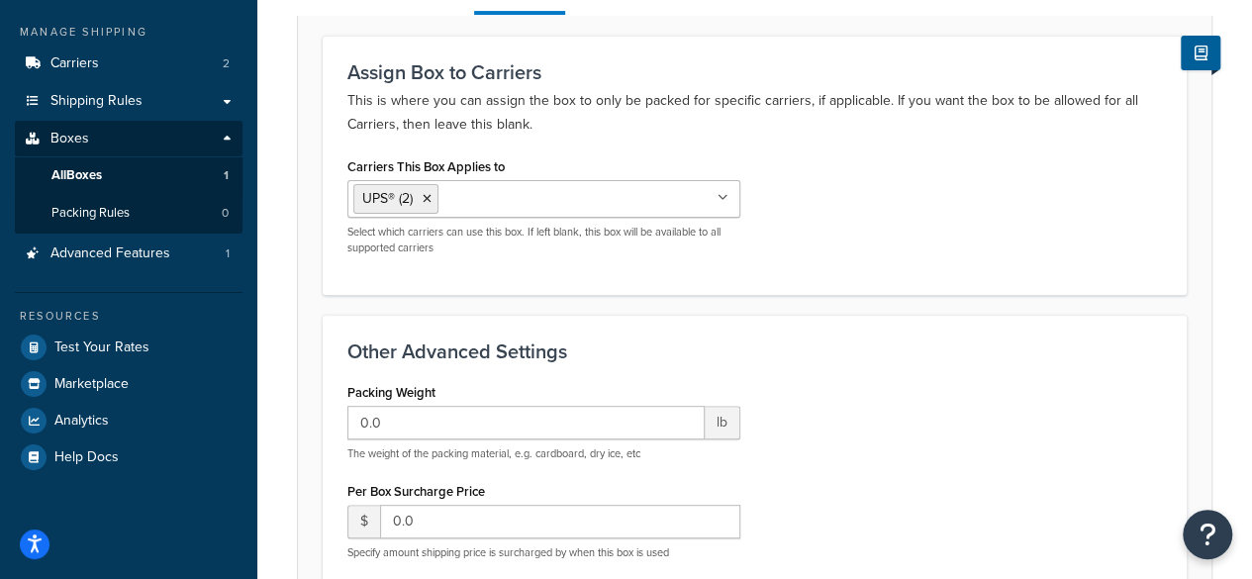
drag, startPoint x: 834, startPoint y: 353, endPoint x: 813, endPoint y: 233, distance: 122.5
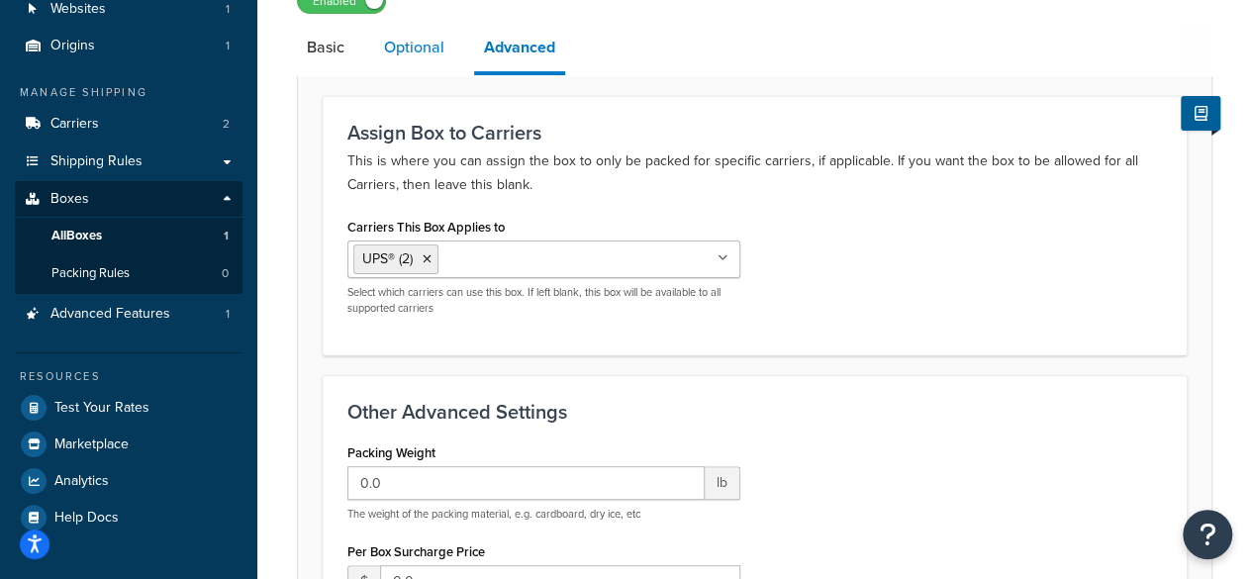
click at [450, 65] on link "Optional" at bounding box center [414, 47] width 80 height 47
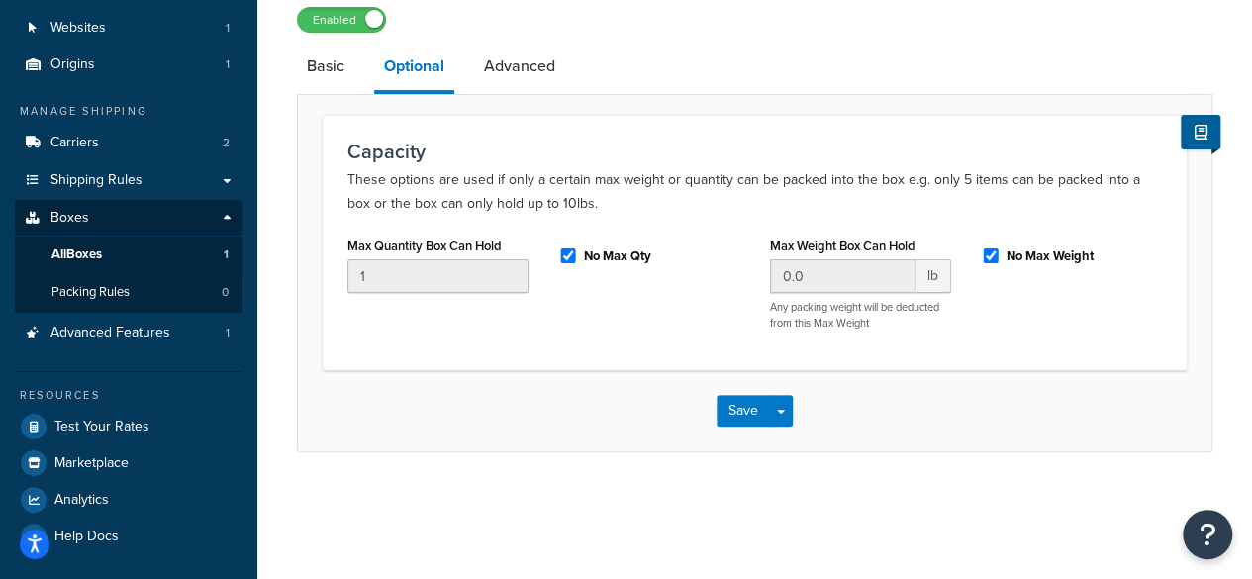
scroll to position [136, 0]
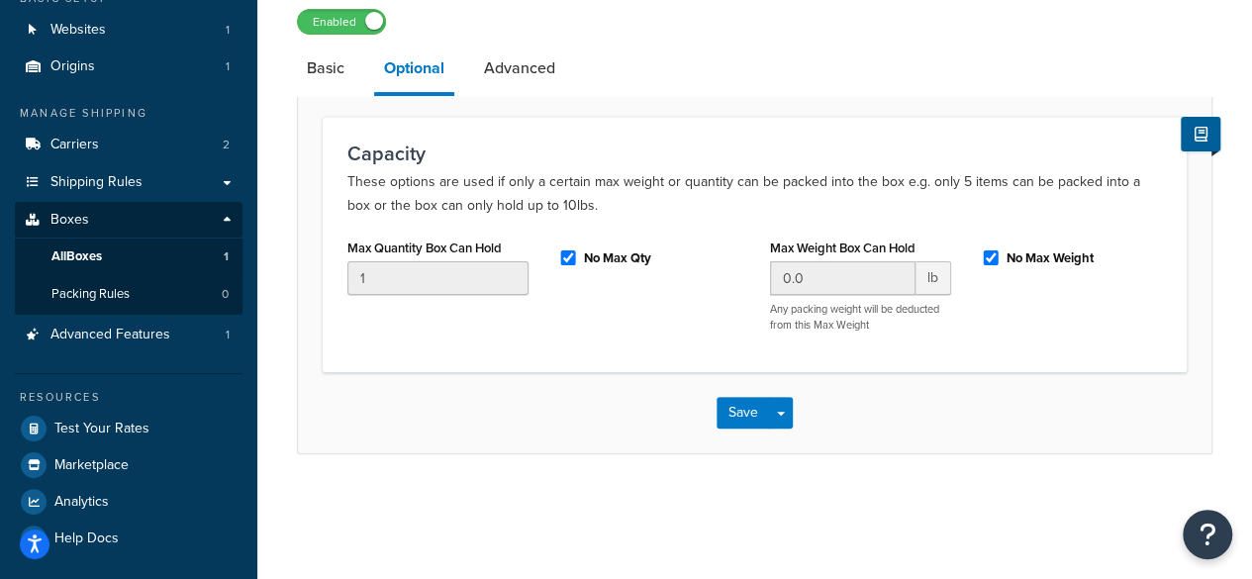
drag, startPoint x: 307, startPoint y: 280, endPoint x: 307, endPoint y: 310, distance: 29.7
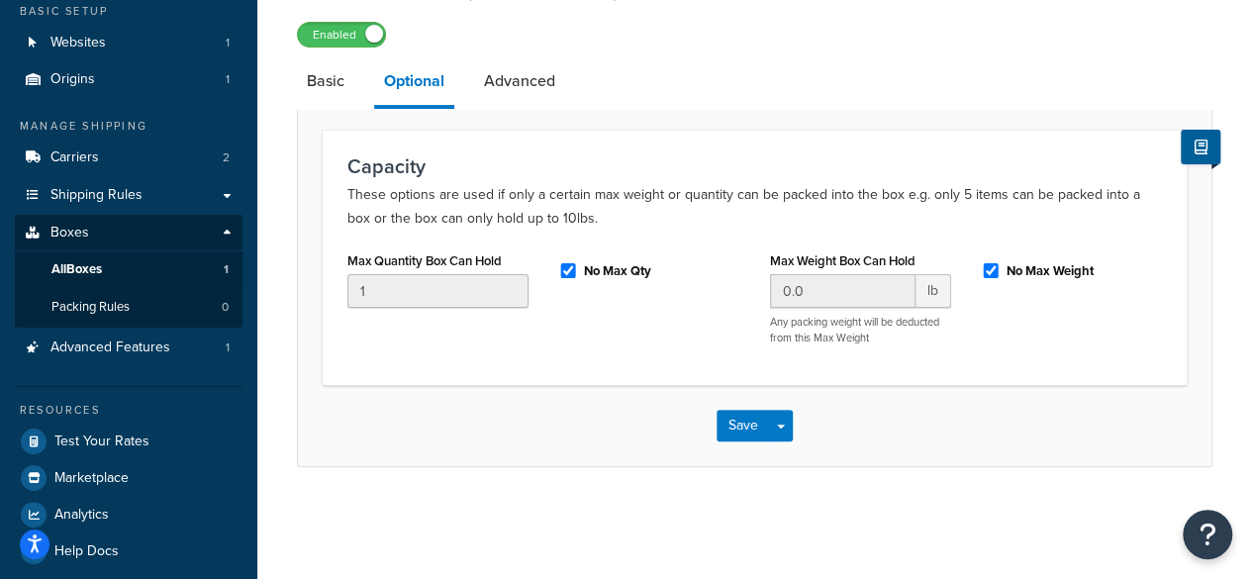
drag, startPoint x: 509, startPoint y: 446, endPoint x: 516, endPoint y: 365, distance: 81.4
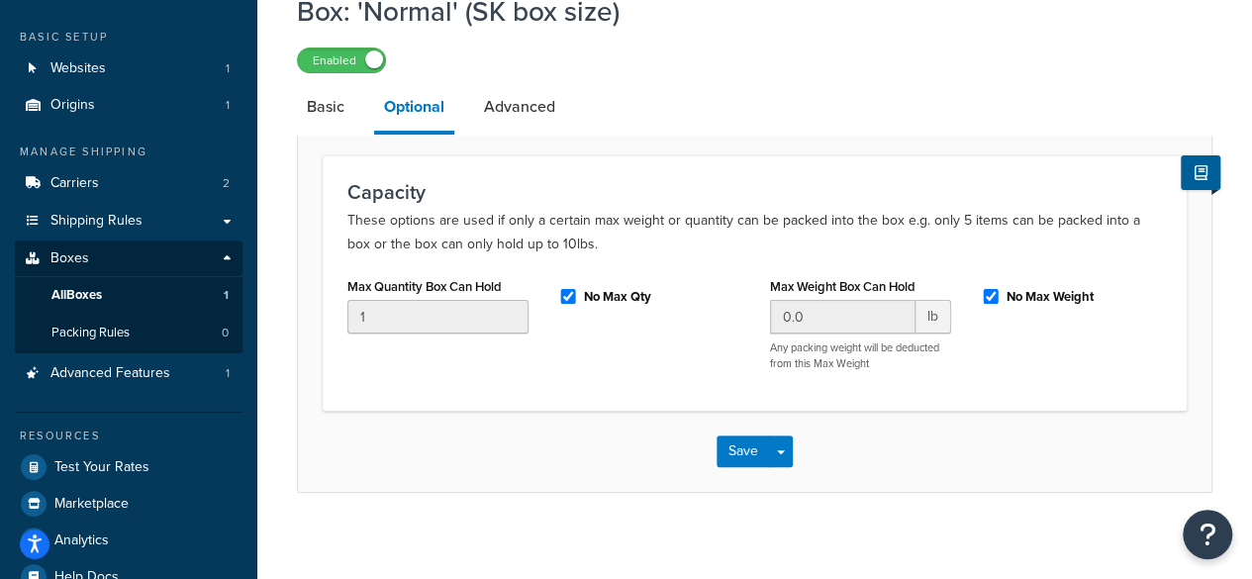
drag, startPoint x: 334, startPoint y: 102, endPoint x: 273, endPoint y: 277, distance: 185.6
click at [334, 102] on link "Basic" at bounding box center [325, 106] width 57 height 47
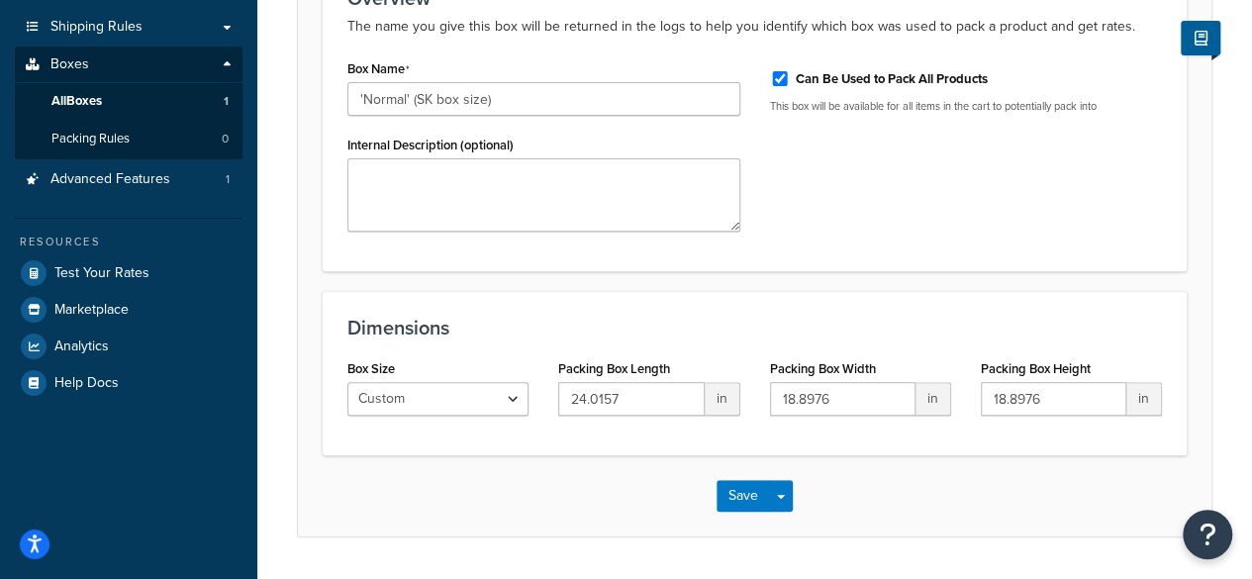
drag, startPoint x: 290, startPoint y: 298, endPoint x: 303, endPoint y: 424, distance: 127.3
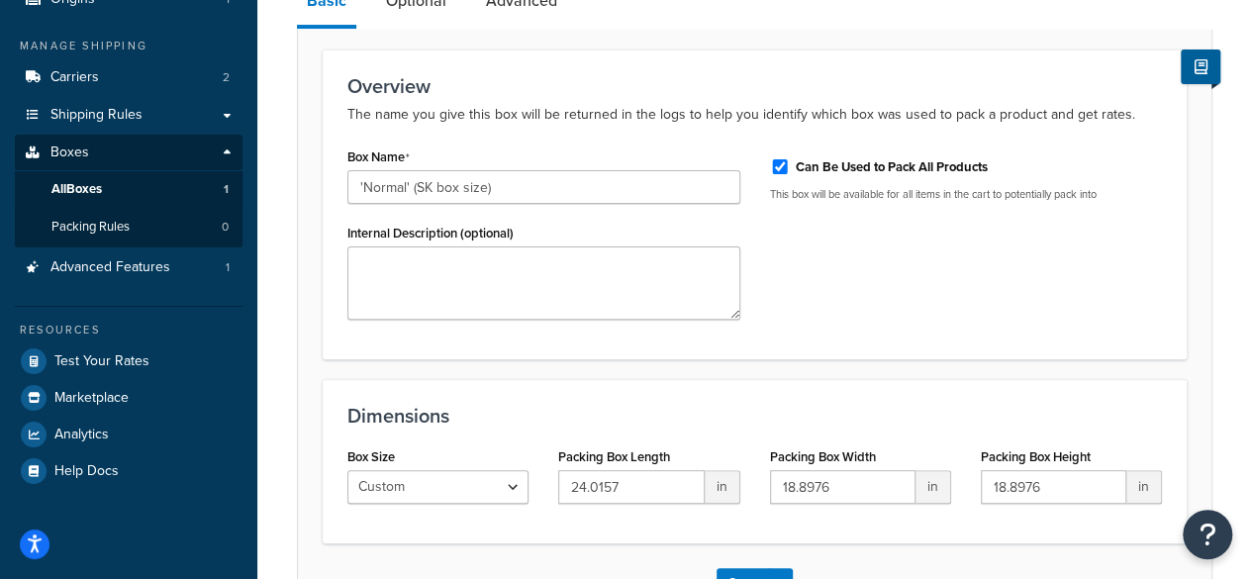
scroll to position [193, 0]
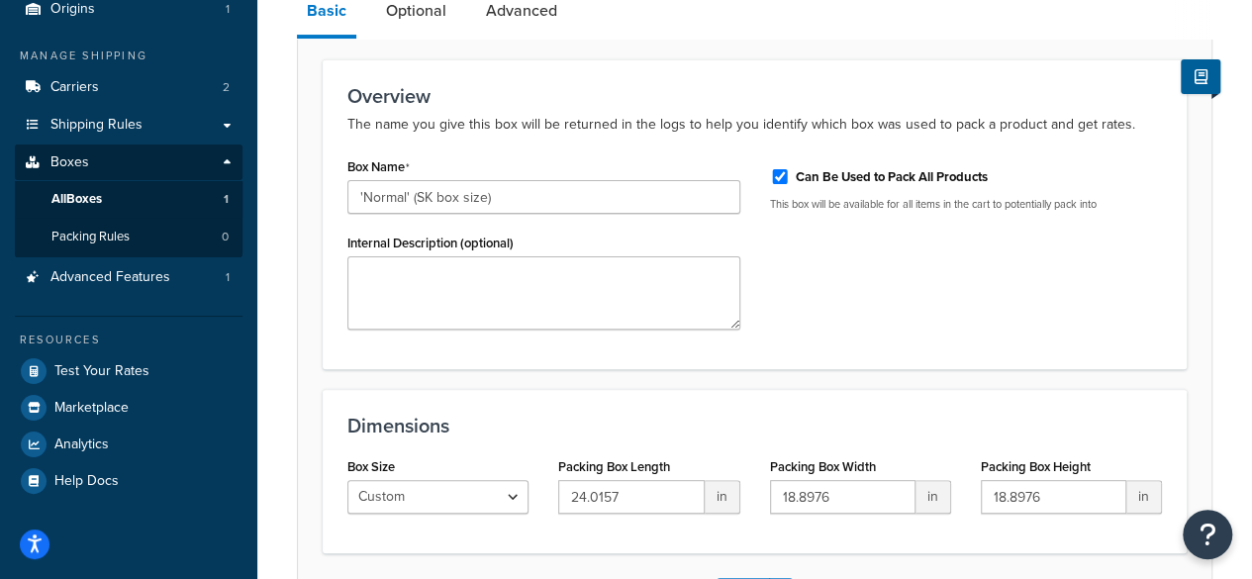
drag, startPoint x: 329, startPoint y: 295, endPoint x: 327, endPoint y: 246, distance: 48.5
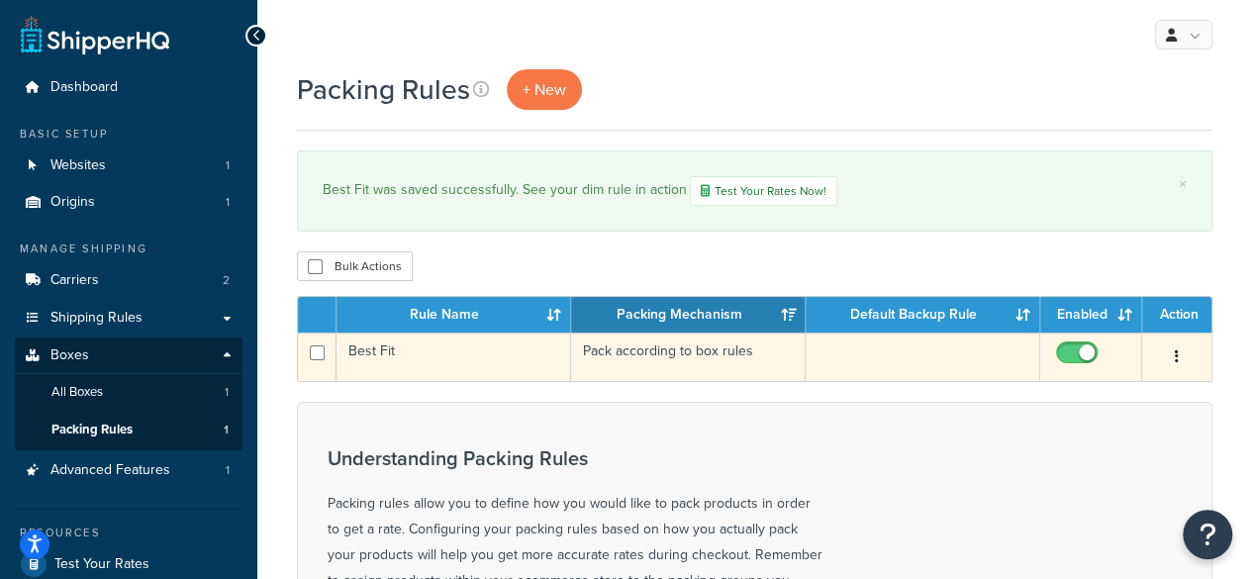
click at [445, 353] on td "Best Fit" at bounding box center [453, 356] width 235 height 48
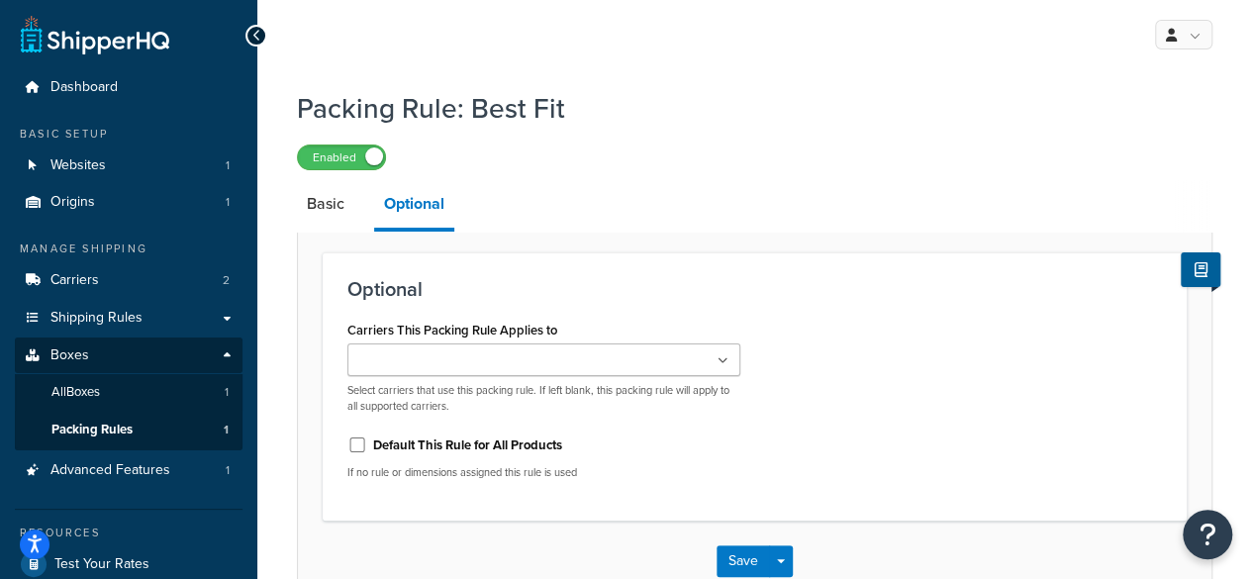
click at [710, 387] on p "Select carriers that use this packing rule. If left blank, this packing rule wi…" at bounding box center [543, 398] width 393 height 31
click at [683, 361] on ul at bounding box center [543, 359] width 393 height 33
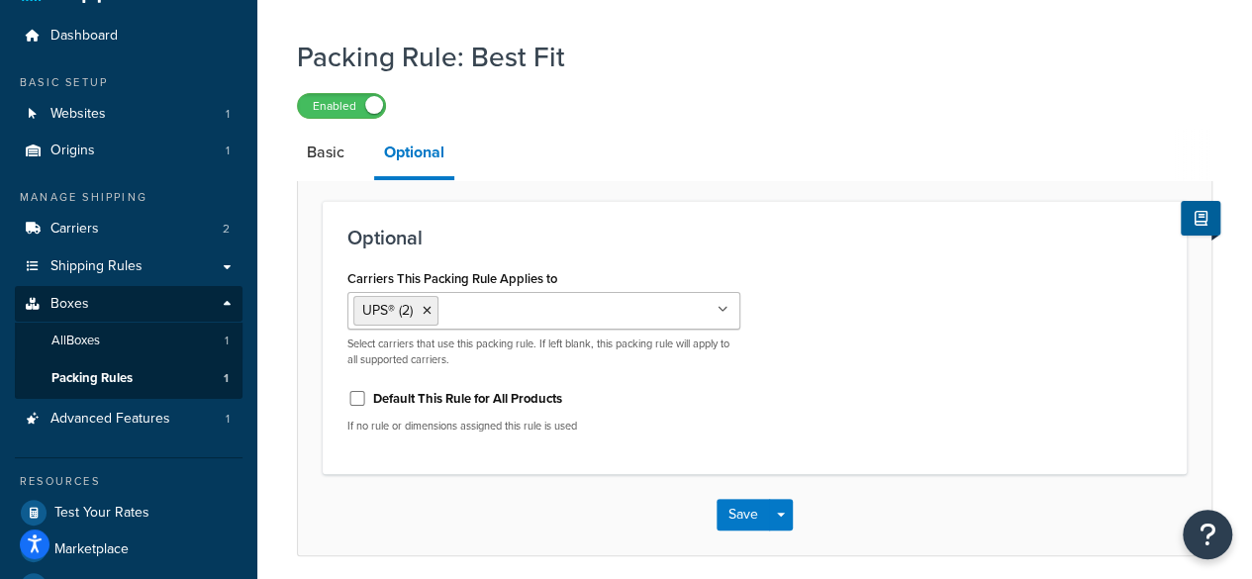
drag, startPoint x: 861, startPoint y: 328, endPoint x: 841, endPoint y: 379, distance: 55.1
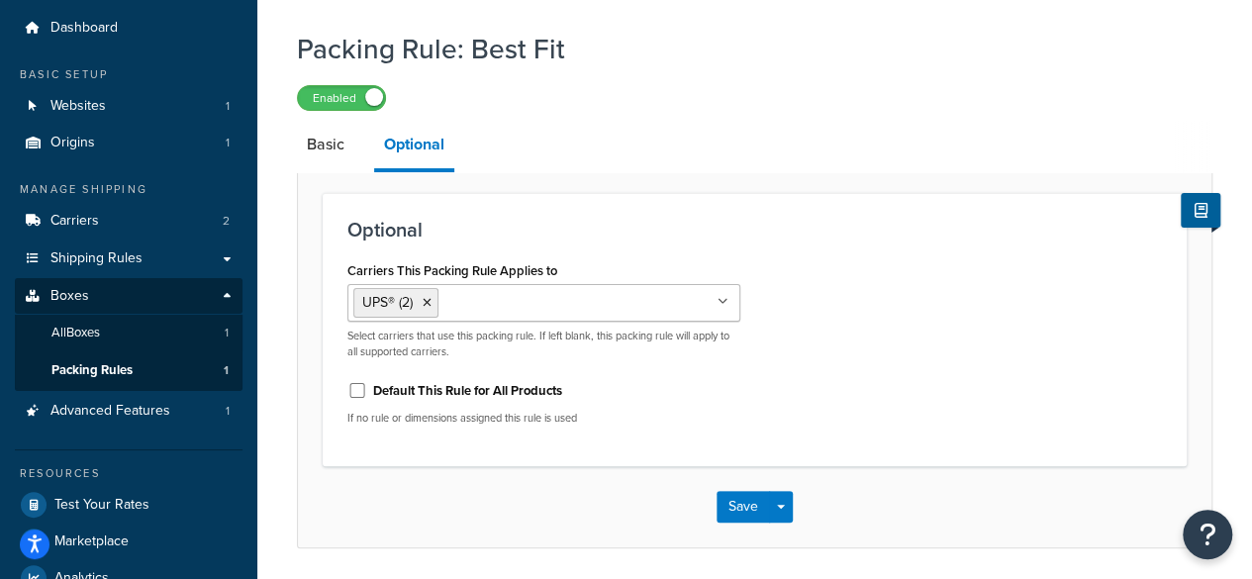
click at [519, 395] on label "Default This Rule for All Products" at bounding box center [467, 391] width 189 height 18
click at [367, 395] on input "Default This Rule for All Products" at bounding box center [357, 390] width 20 height 15
checkbox input "true"
click at [746, 505] on button "Save" at bounding box center [742, 507] width 53 height 32
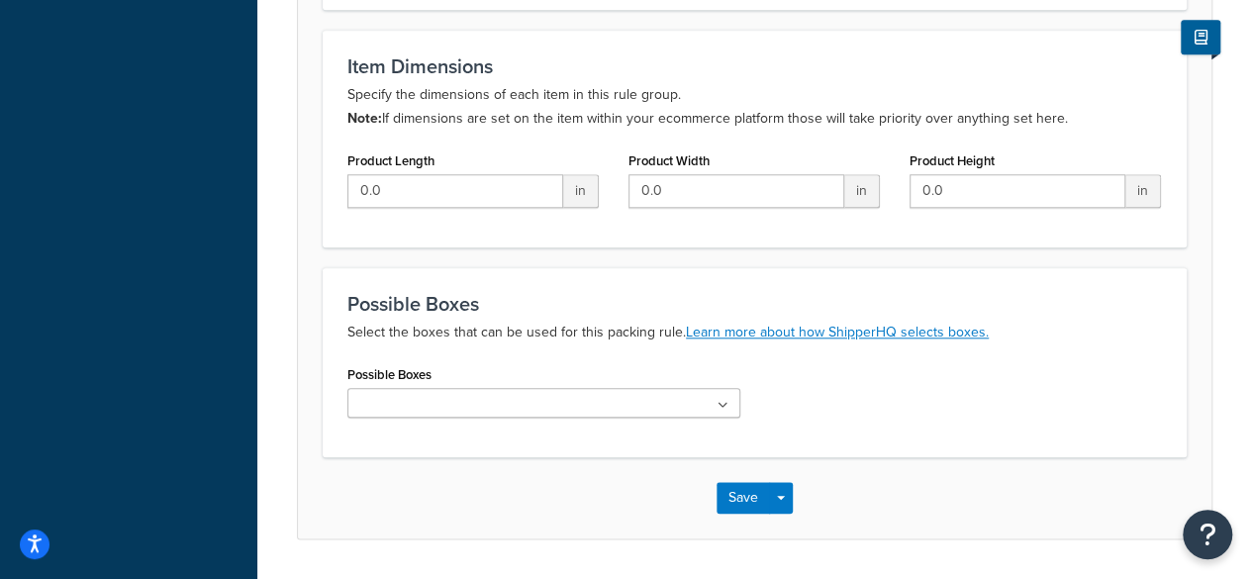
scroll to position [895, 0]
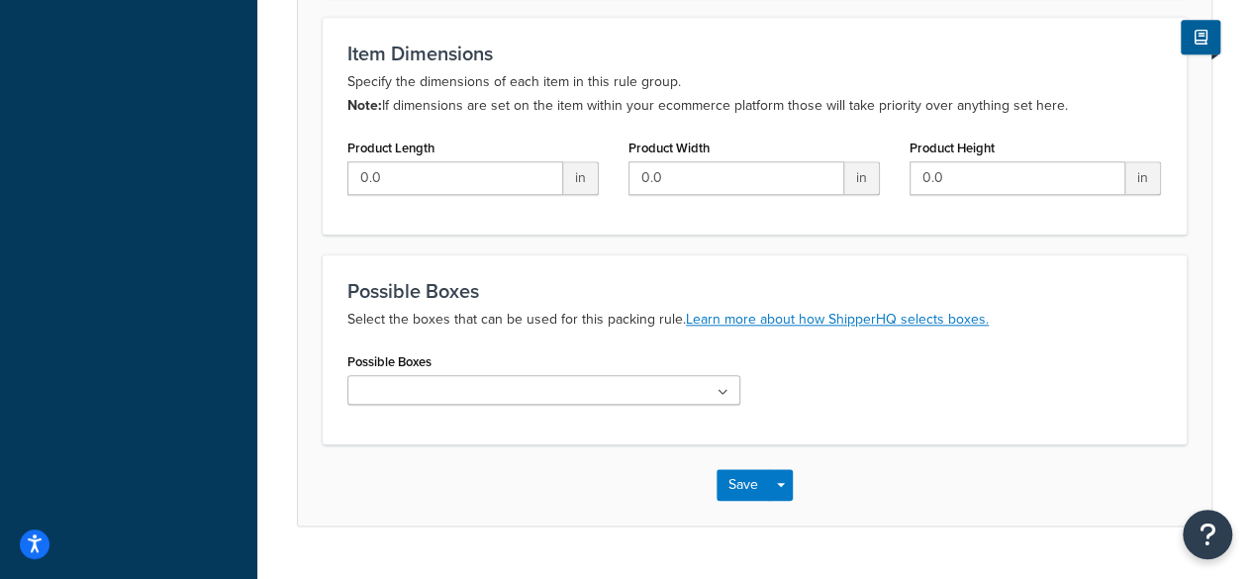
click at [669, 383] on ul at bounding box center [543, 390] width 393 height 30
click at [868, 380] on div "Possible Boxes No results found" at bounding box center [754, 383] width 844 height 72
drag, startPoint x: 724, startPoint y: 379, endPoint x: 800, endPoint y: 379, distance: 75.2
click at [723, 379] on ul at bounding box center [543, 390] width 393 height 30
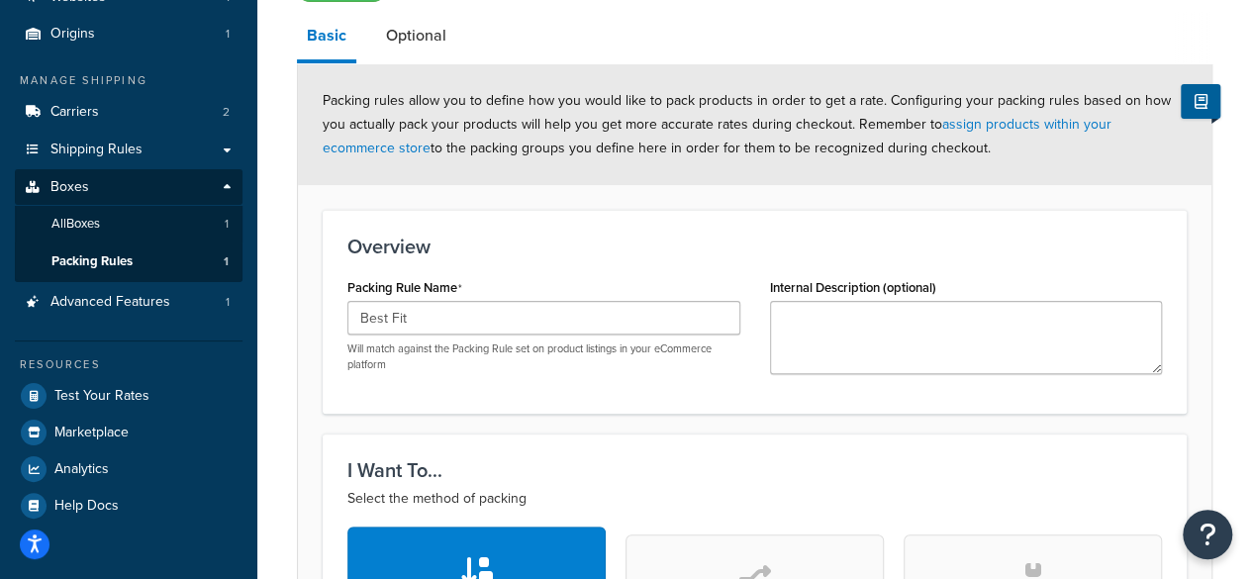
drag, startPoint x: 285, startPoint y: 305, endPoint x: 441, endPoint y: 149, distance: 220.4
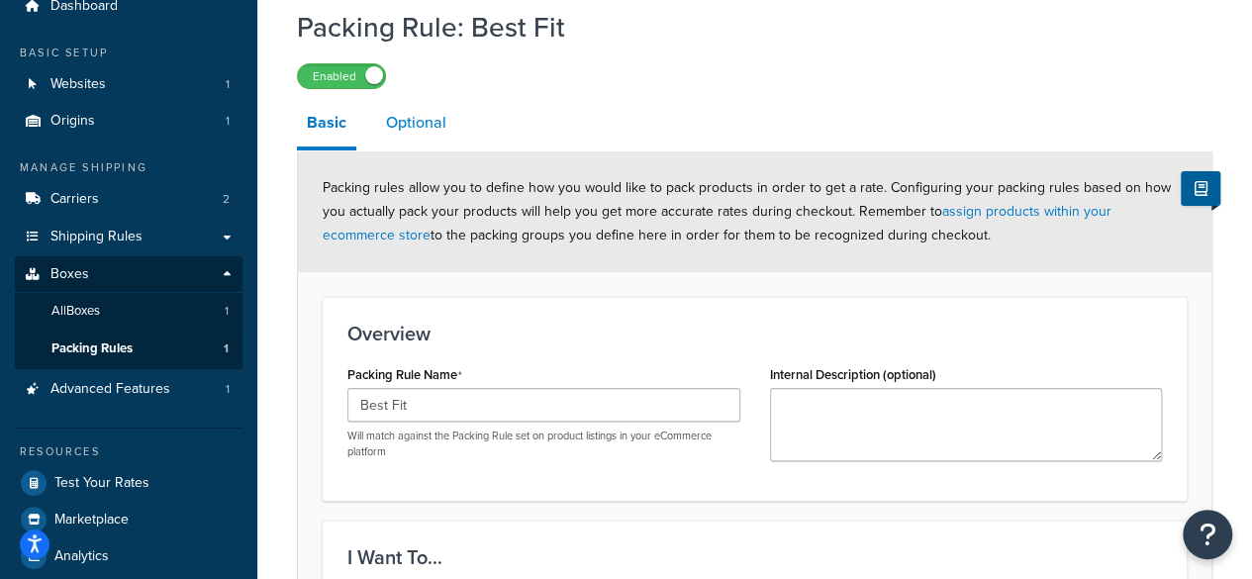
click at [436, 108] on link "Optional" at bounding box center [416, 122] width 80 height 47
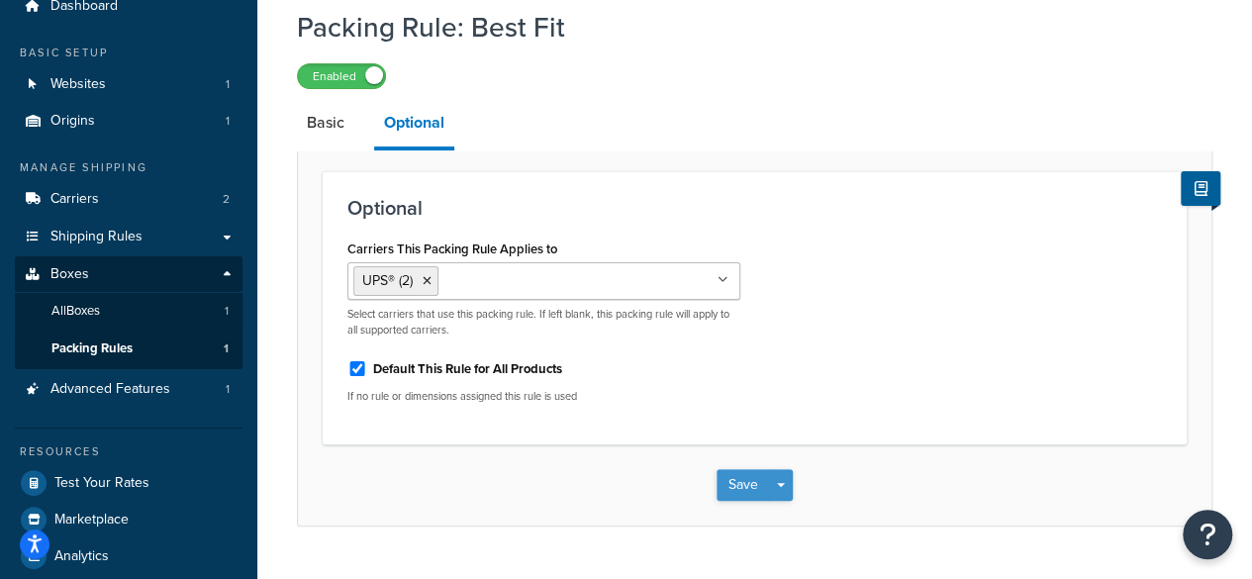
drag, startPoint x: 773, startPoint y: 488, endPoint x: 750, endPoint y: 488, distance: 22.8
click at [750, 488] on div "Save Save Dropdown Save and Edit Save and Duplicate Save and Create New" at bounding box center [754, 485] width 76 height 32
click at [749, 488] on button "Save" at bounding box center [742, 485] width 53 height 32
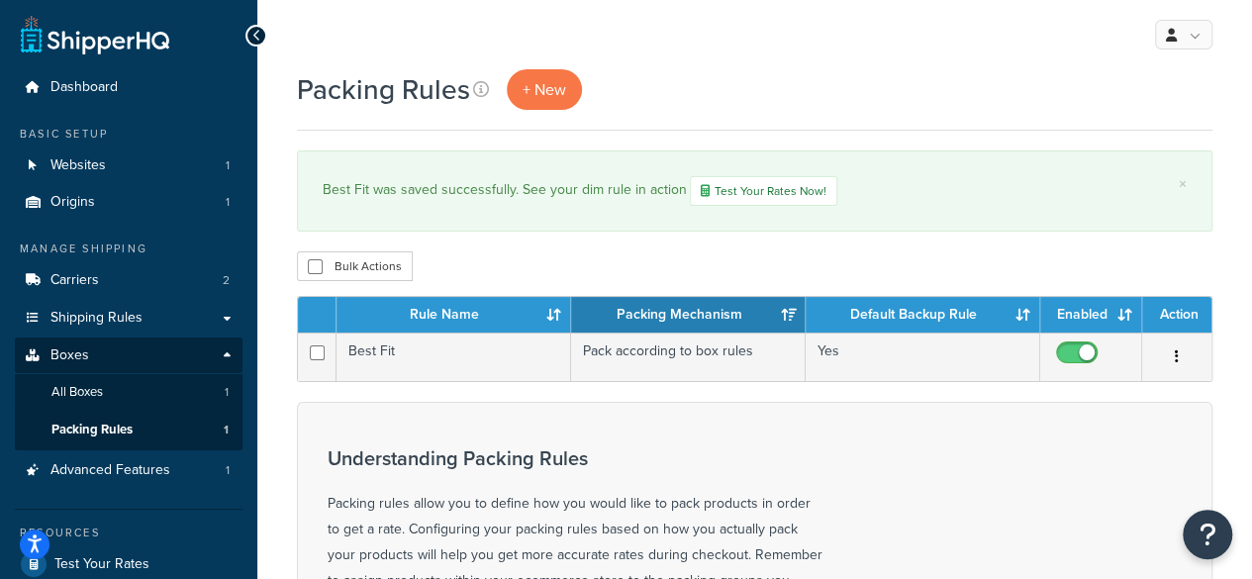
click at [1249, 178] on div "Packing Rules + New × Best Fit was saved successfully. See your dim rule in act…" at bounding box center [754, 569] width 994 height 1001
drag, startPoint x: 1251, startPoint y: 178, endPoint x: 1249, endPoint y: 216, distance: 37.7
click at [1249, 216] on div "Packing Rules + New × Best Fit was saved successfully. See your dim rule in act…" at bounding box center [754, 569] width 994 height 1001
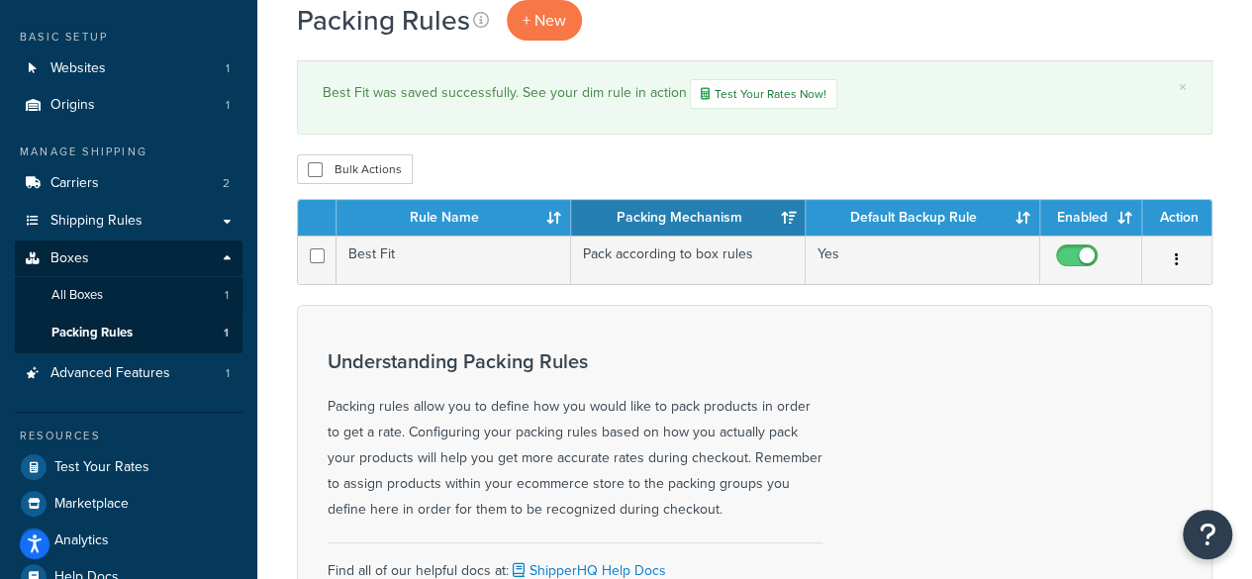
scroll to position [52, 0]
